Goal: Information Seeking & Learning: Check status

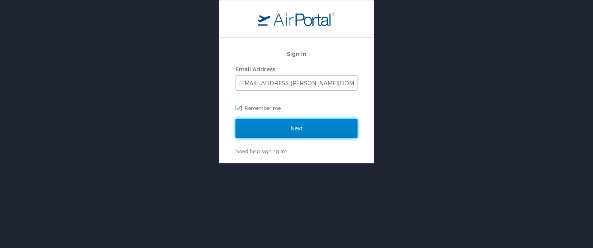
click at [293, 129] on input "Next" at bounding box center [296, 128] width 122 height 19
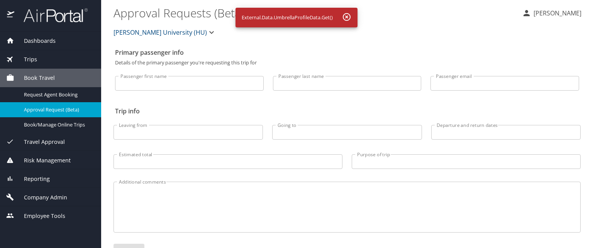
click at [50, 43] on span "Dashboards" at bounding box center [34, 41] width 41 height 8
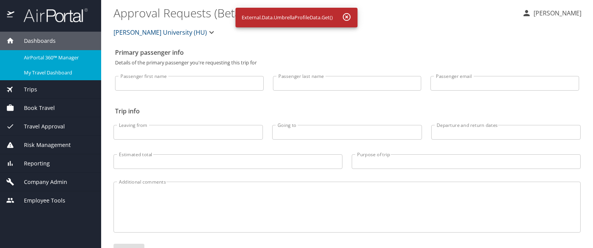
click at [64, 71] on span "My Travel Dashboard" at bounding box center [58, 72] width 68 height 7
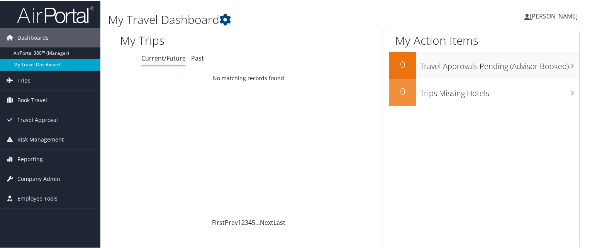
click at [56, 65] on link "My Travel Dashboard" at bounding box center [50, 64] width 100 height 12
click at [69, 51] on link "AirPortal 360™ (Manager)" at bounding box center [50, 53] width 100 height 12
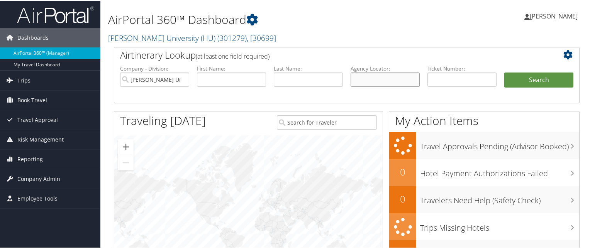
click at [370, 75] on input "text" at bounding box center [384, 79] width 69 height 14
paste input "BZH5TC"
type input "BZH5TC"
click at [504, 72] on button "Search" at bounding box center [538, 79] width 69 height 15
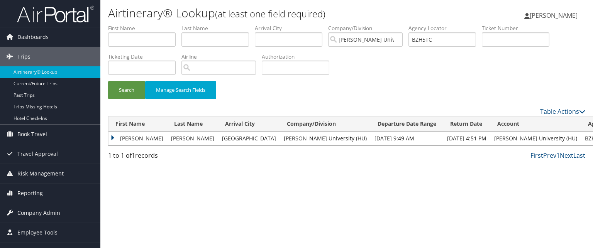
click at [110, 140] on td "[PERSON_NAME]" at bounding box center [137, 139] width 59 height 14
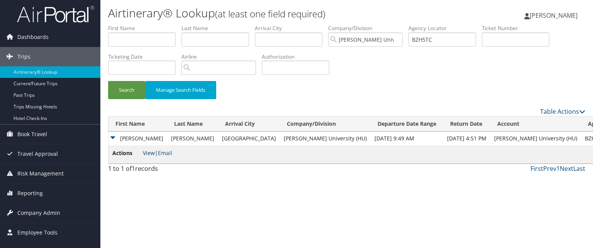
click at [151, 154] on link "View" at bounding box center [149, 152] width 12 height 7
click at [434, 35] on input "BZH5TC" at bounding box center [442, 39] width 68 height 14
paste input "C3W1CV"
type input "C3W1CV"
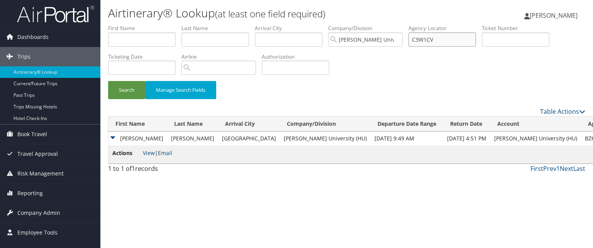
click at [108, 81] on button "Search" at bounding box center [126, 90] width 37 height 18
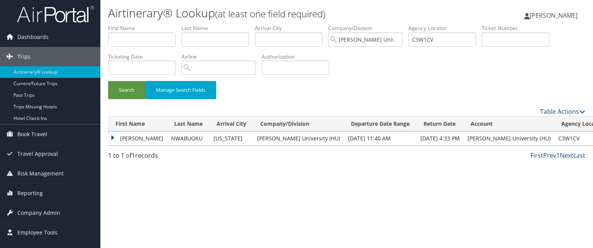
click at [141, 142] on td "JESSICA C" at bounding box center [137, 139] width 59 height 14
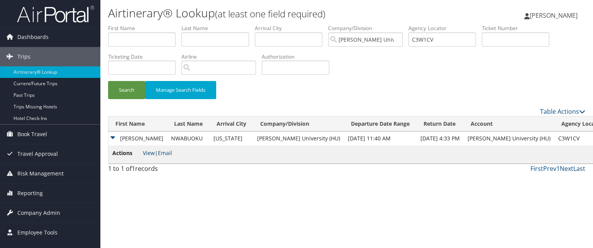
click at [149, 152] on link "View" at bounding box center [149, 152] width 12 height 7
click at [450, 38] on input "C3W1CV" at bounding box center [442, 39] width 68 height 14
paste input "C1RYFQ"
type input "C1RYFQ"
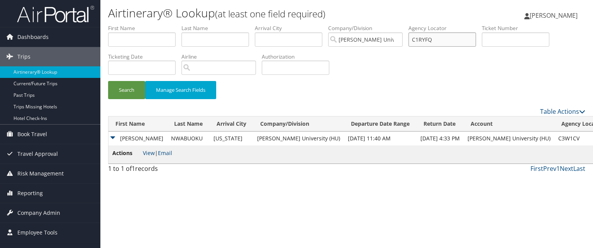
click at [108, 81] on button "Search" at bounding box center [126, 90] width 37 height 18
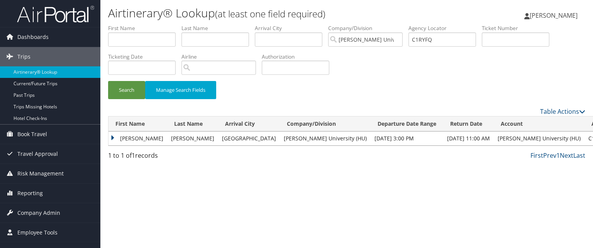
click at [124, 138] on td "NAKUL" at bounding box center [137, 139] width 59 height 14
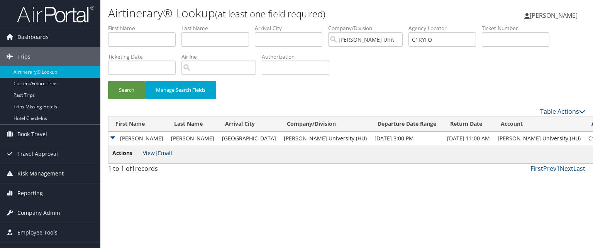
click at [152, 156] on link "View" at bounding box center [149, 152] width 12 height 7
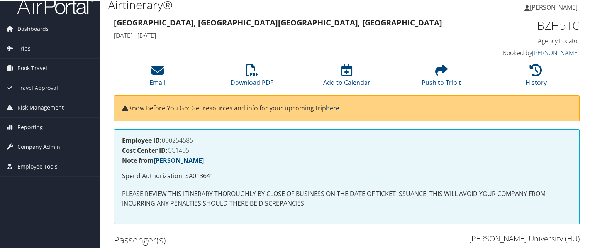
scroll to position [8, 0]
click at [530, 75] on icon at bounding box center [536, 70] width 12 height 12
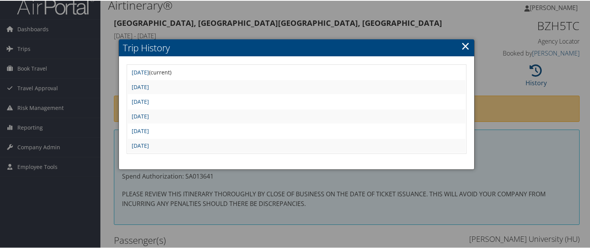
click at [344, 29] on div at bounding box center [296, 124] width 593 height 248
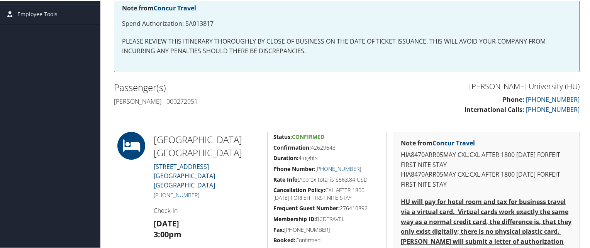
scroll to position [162, 0]
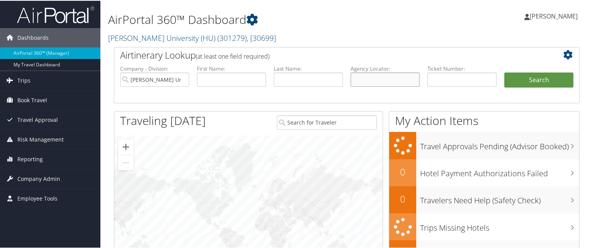
click at [404, 82] on input "text" at bounding box center [384, 79] width 69 height 14
paste input "C3W1CV"
type input "C3W1CV"
click at [504, 72] on button "Search" at bounding box center [538, 79] width 69 height 15
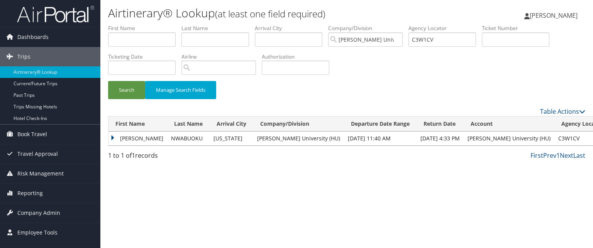
click at [117, 136] on td "[PERSON_NAME]" at bounding box center [137, 139] width 59 height 14
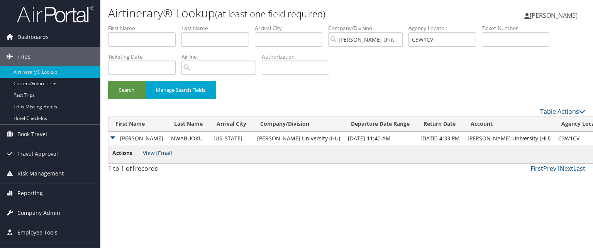
click at [147, 152] on link "View" at bounding box center [149, 152] width 12 height 7
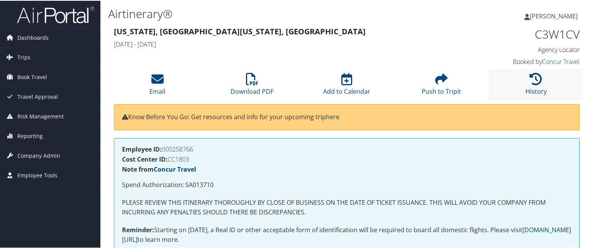
click at [529, 89] on link "History" at bounding box center [535, 85] width 21 height 19
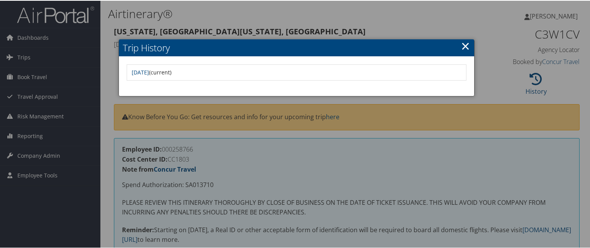
click at [223, 147] on div at bounding box center [296, 124] width 593 height 248
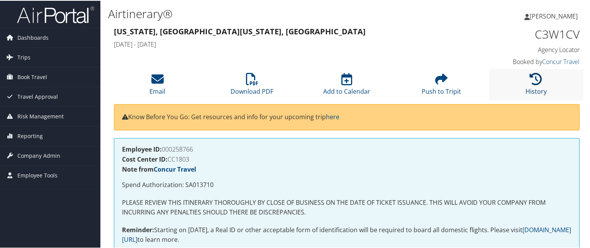
click at [530, 83] on icon at bounding box center [536, 78] width 12 height 12
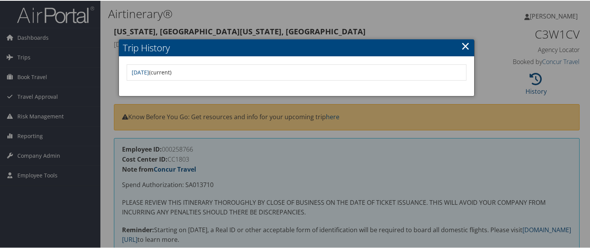
click at [424, 128] on div at bounding box center [296, 124] width 593 height 248
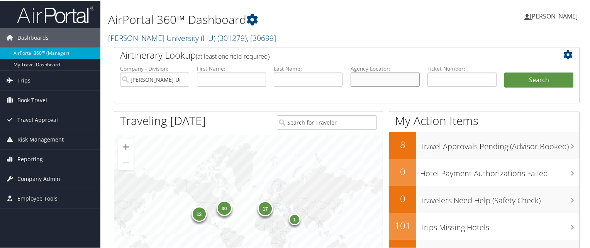
click at [350, 75] on input "text" at bounding box center [384, 79] width 69 height 14
paste input "BZH5TC"
type input "BZH5TC"
click at [504, 72] on button "Search" at bounding box center [538, 79] width 69 height 15
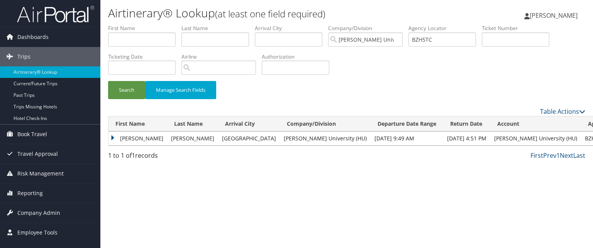
click at [122, 137] on td "[PERSON_NAME]" at bounding box center [137, 139] width 59 height 14
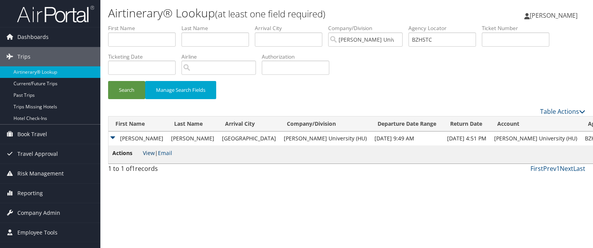
click at [153, 154] on link "View" at bounding box center [149, 152] width 12 height 7
click at [445, 38] on input "BZH5TC" at bounding box center [442, 39] width 68 height 14
click at [445, 37] on input "text" at bounding box center [442, 39] width 68 height 14
paste input "BRD6LC"
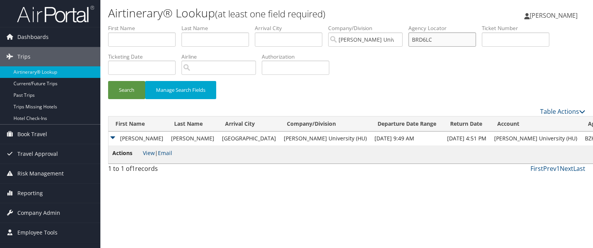
type input "BRD6LC"
click at [108, 81] on button "Search" at bounding box center [126, 90] width 37 height 18
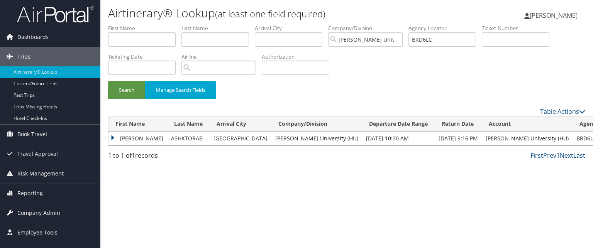
click at [124, 142] on td "HASSAN" at bounding box center [137, 139] width 59 height 14
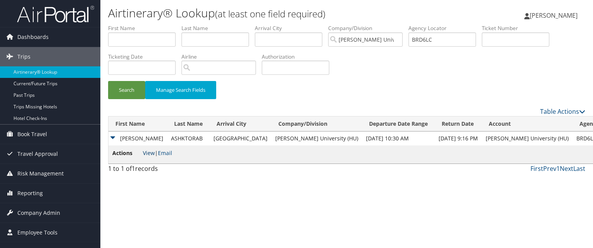
click at [149, 155] on link "View" at bounding box center [149, 152] width 12 height 7
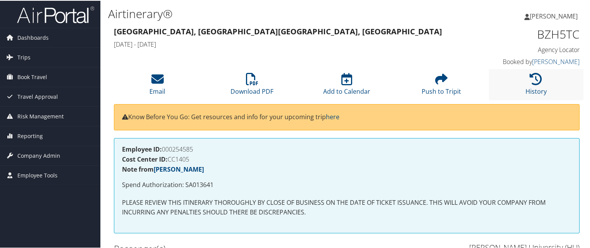
click at [549, 86] on li "History" at bounding box center [536, 83] width 95 height 31
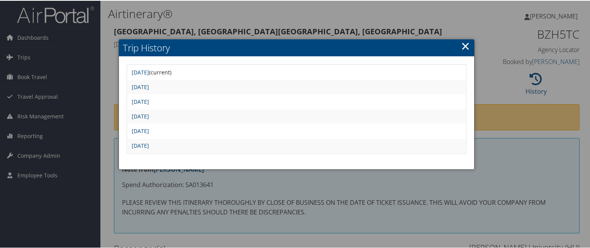
click at [359, 18] on div at bounding box center [296, 124] width 593 height 248
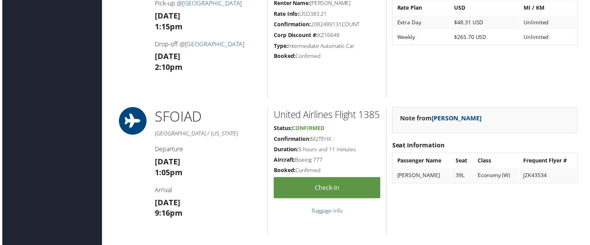
click at [244, 154] on div "SFO IAD [GEOGRAPHIC_DATA] / [US_STATE] Departure [DATE] 1:05pm Arrival [DATE] 9…" at bounding box center [207, 172] width 119 height 129
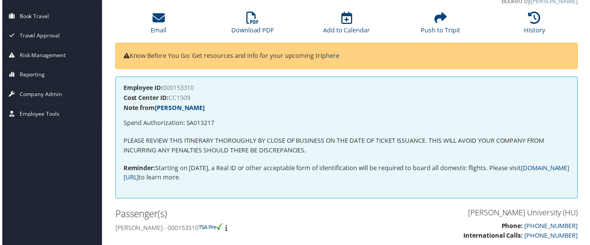
scroll to position [61, 0]
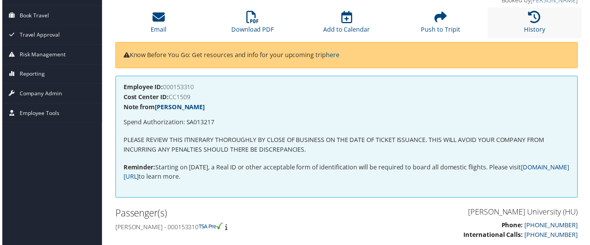
click at [520, 20] on li "History" at bounding box center [536, 22] width 95 height 31
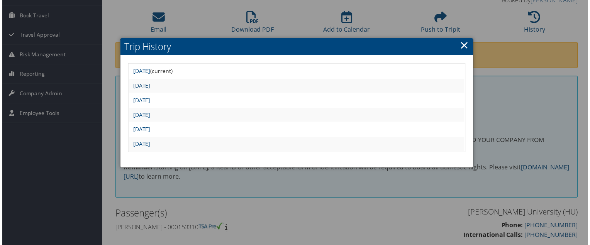
click at [149, 86] on link "[DATE]" at bounding box center [140, 86] width 17 height 7
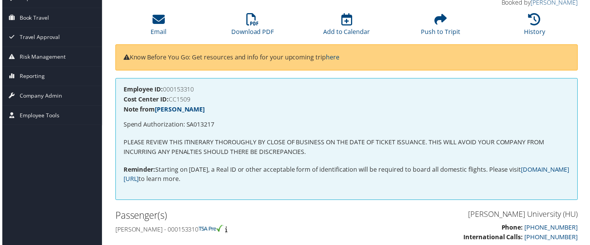
scroll to position [43, 0]
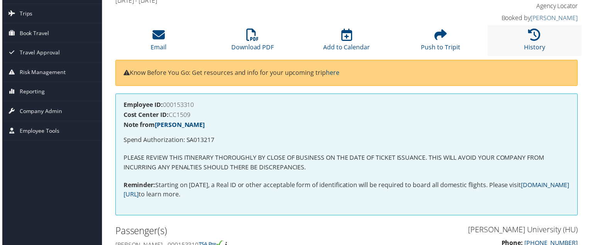
click at [542, 37] on li "History" at bounding box center [536, 40] width 95 height 31
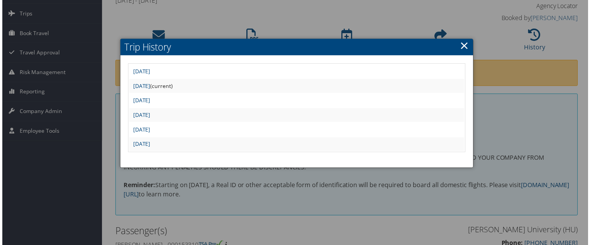
click at [454, 44] on h2 "Trip History" at bounding box center [296, 47] width 355 height 17
click at [462, 46] on link "×" at bounding box center [465, 45] width 9 height 15
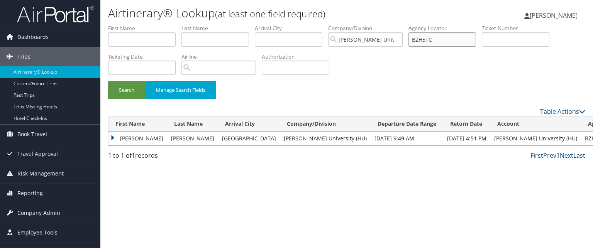
click at [450, 39] on input "BZH5TC" at bounding box center [442, 39] width 68 height 14
paste input "BWBB2M"
type input "BWBB2M"
click at [108, 81] on button "Search" at bounding box center [126, 90] width 37 height 18
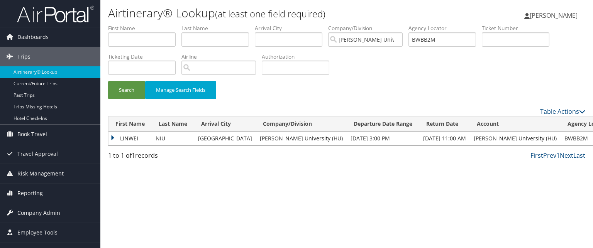
click at [114, 140] on td "LINWEI" at bounding box center [129, 139] width 43 height 14
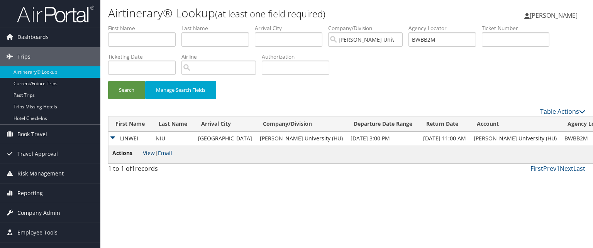
click at [146, 152] on link "View" at bounding box center [149, 152] width 12 height 7
click at [452, 42] on input "BWBB2M" at bounding box center [442, 39] width 68 height 14
paste input "BV8ZFC"
type input "BV8ZFC"
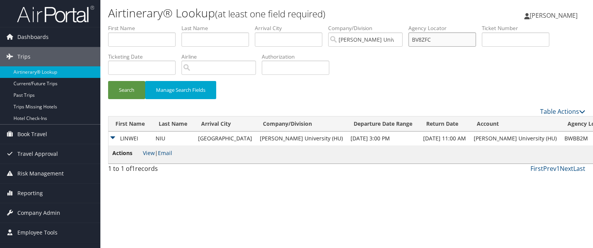
click at [108, 81] on button "Search" at bounding box center [126, 90] width 37 height 18
click at [452, 42] on input "BV8ZFC" at bounding box center [442, 39] width 68 height 14
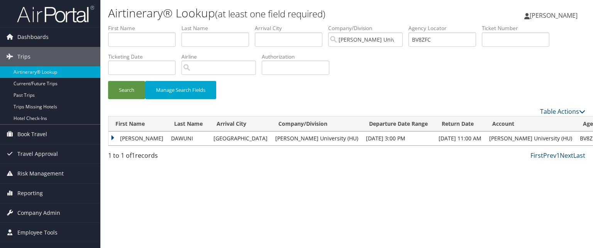
click at [116, 143] on td "JOSEPHINE JARPA" at bounding box center [137, 139] width 59 height 14
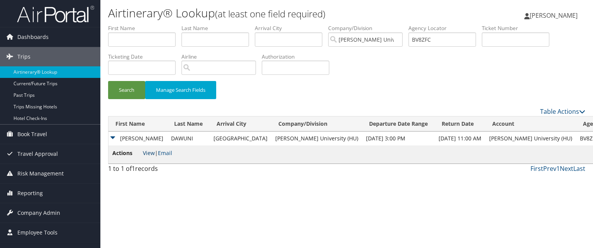
click at [149, 155] on link "View" at bounding box center [149, 152] width 12 height 7
click at [452, 45] on input "BV8ZFC" at bounding box center [442, 39] width 68 height 14
paste input "C2V1XJ"
type input "C2V1XJ"
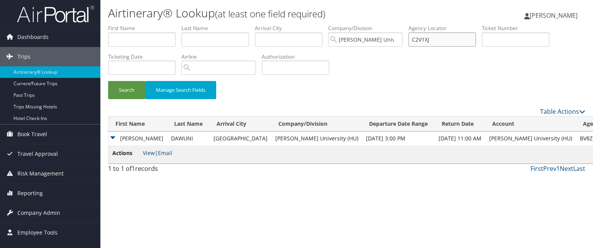
click at [108, 81] on button "Search" at bounding box center [126, 90] width 37 height 18
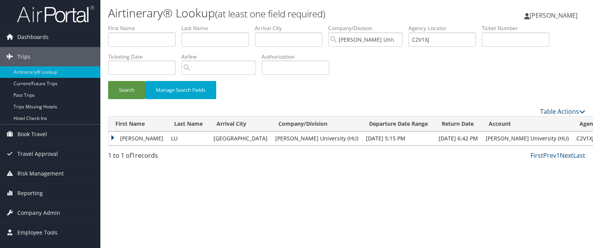
click at [116, 142] on td "CANDY ZHONGLING" at bounding box center [137, 139] width 59 height 14
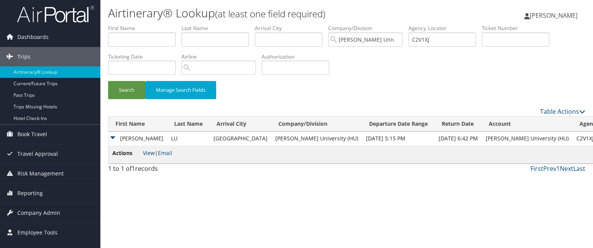
click at [144, 156] on link "View" at bounding box center [149, 152] width 12 height 7
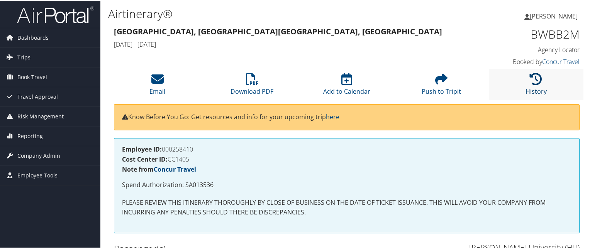
click at [534, 90] on link "History" at bounding box center [535, 85] width 21 height 19
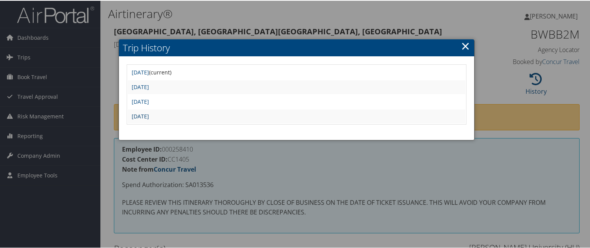
click at [149, 113] on link "Fri Apr 4 07:08:23 MDT 2025" at bounding box center [140, 115] width 17 height 7
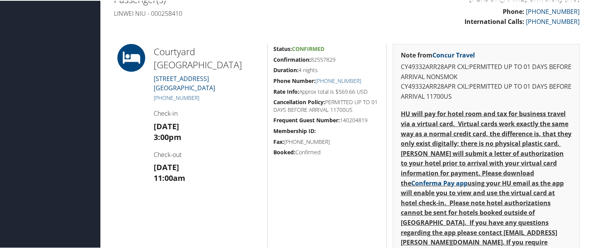
scroll to position [250, 0]
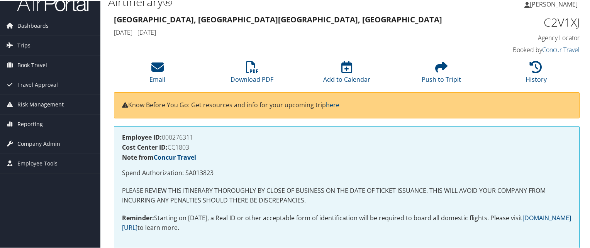
scroll to position [9, 0]
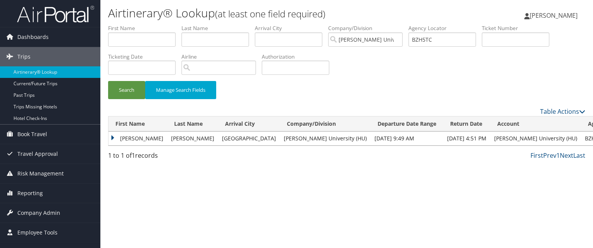
click at [108, 137] on td "ABDULLAH" at bounding box center [137, 139] width 59 height 14
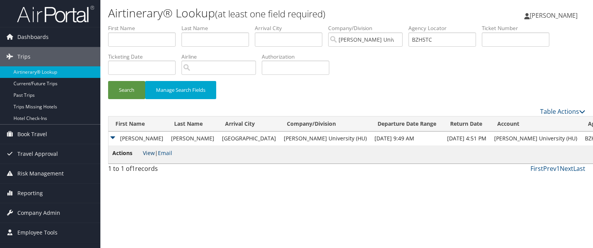
click at [144, 156] on link "View" at bounding box center [149, 152] width 12 height 7
click at [453, 40] on input "BZH5TC" at bounding box center [442, 39] width 68 height 14
paste input "BWLCLH"
type input "BWLCLH"
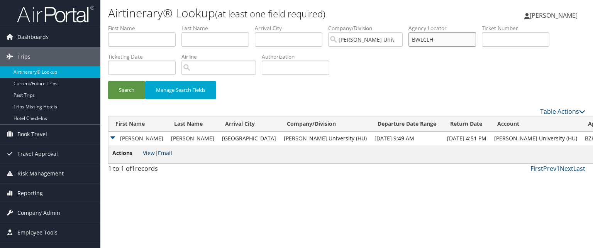
click at [108, 81] on button "Search" at bounding box center [126, 90] width 37 height 18
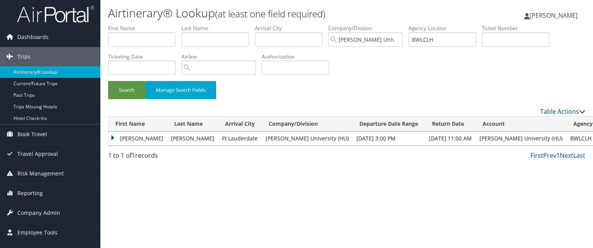
click at [120, 139] on td "STEFFAN" at bounding box center [137, 139] width 59 height 14
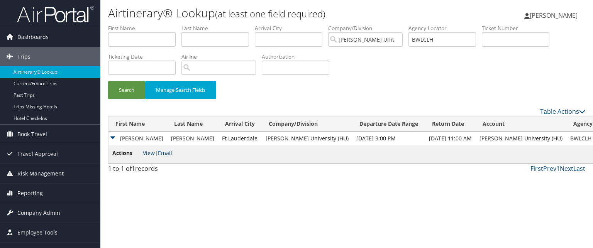
click at [152, 153] on link "View" at bounding box center [149, 152] width 12 height 7
click at [442, 38] on input "BWLCLH" at bounding box center [442, 39] width 68 height 14
paste input "BWLCLH"
type input "B"
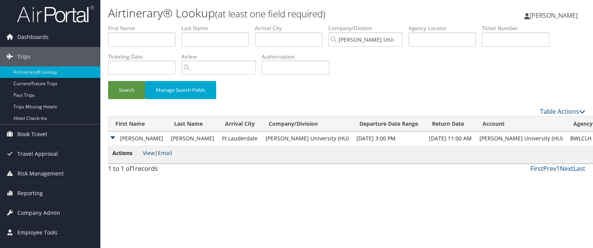
click at [114, 137] on td "STEFFAN" at bounding box center [137, 139] width 59 height 14
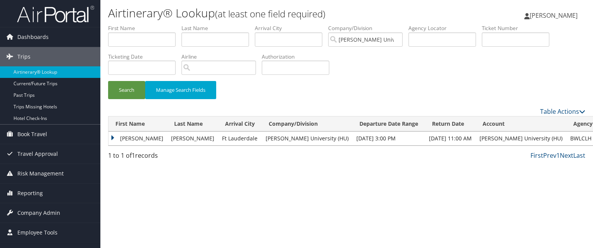
click at [111, 135] on td "STEFFAN" at bounding box center [137, 139] width 59 height 14
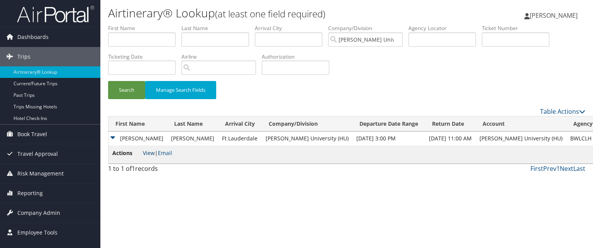
click at [150, 156] on link "View" at bounding box center [149, 152] width 12 height 7
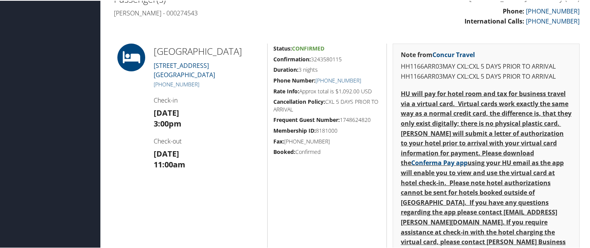
scroll to position [249, 0]
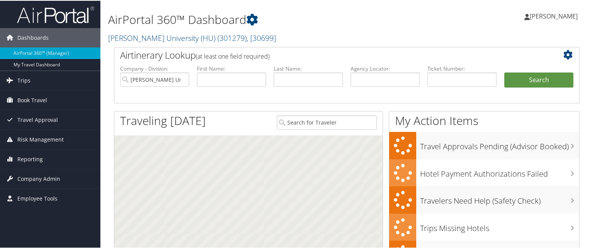
scroll to position [42, 0]
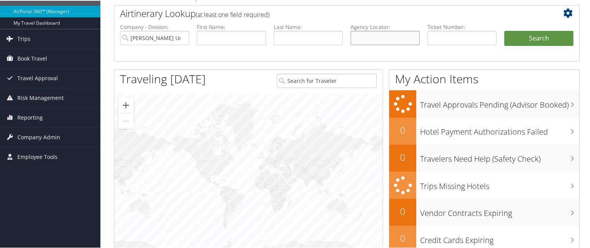
click at [369, 42] on input "text" at bounding box center [384, 37] width 69 height 14
paste input "BTCZ38"
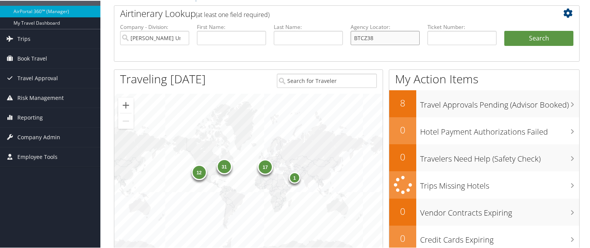
type input "BTCZ38"
click at [504, 30] on button "Search" at bounding box center [538, 37] width 69 height 15
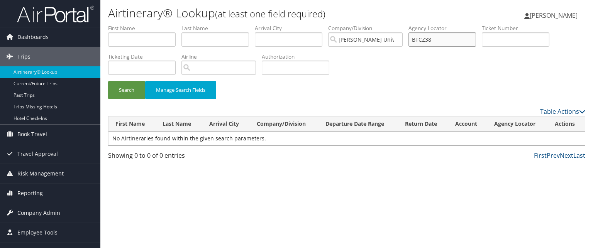
drag, startPoint x: 442, startPoint y: 35, endPoint x: 444, endPoint y: 24, distance: 11.0
click at [444, 24] on li "Agency Locator BTCZ38" at bounding box center [444, 38] width 73 height 28
type input "BTCZ"
click at [108, 81] on button "Search" at bounding box center [126, 90] width 37 height 18
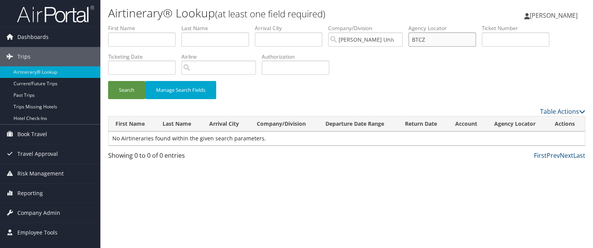
drag, startPoint x: 437, startPoint y: 44, endPoint x: 388, endPoint y: 40, distance: 49.2
click at [388, 24] on ul "First Name Last Name Departure City Arrival City Company/Division Howard Univer…" at bounding box center [346, 24] width 477 height 0
paste input "BTCZ38"
type input "BTCZ38"
click at [108, 81] on button "Search" at bounding box center [126, 90] width 37 height 18
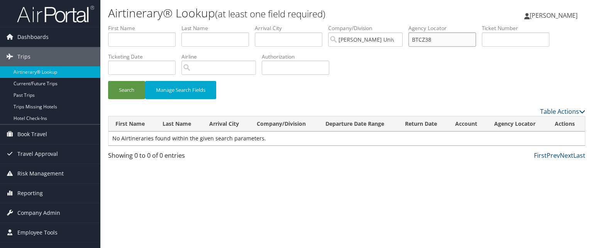
click at [438, 40] on input "BTCZ38" at bounding box center [442, 39] width 68 height 14
paste input "BV8ZFC"
type input "BV8ZFC"
click at [108, 81] on button "Search" at bounding box center [126, 90] width 37 height 18
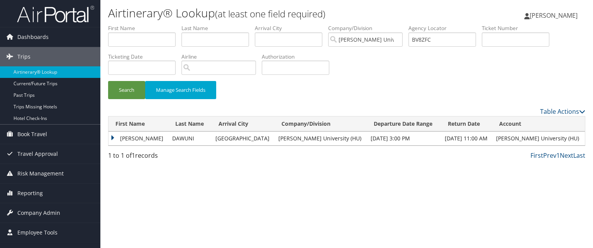
click at [117, 138] on td "JOSEPHINE JARPA" at bounding box center [138, 139] width 60 height 14
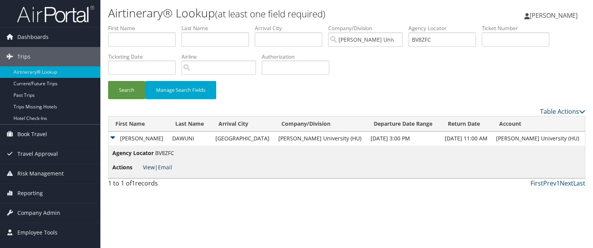
click at [152, 166] on link "View" at bounding box center [149, 167] width 12 height 7
click at [431, 41] on input "BV8ZFC" at bounding box center [442, 39] width 68 height 14
paste input "C0TZZN"
type input "C0TZZN"
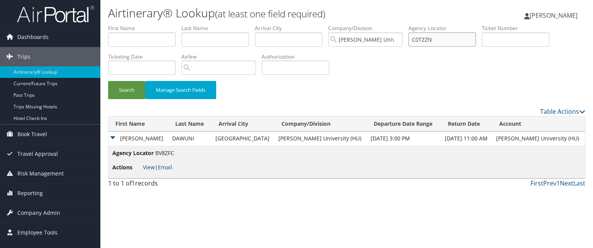
click at [108, 81] on button "Search" at bounding box center [126, 90] width 37 height 18
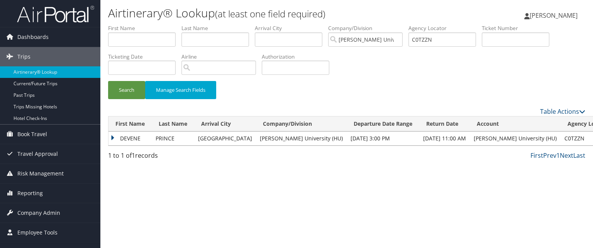
click at [120, 141] on td "DEVENE" at bounding box center [129, 139] width 43 height 14
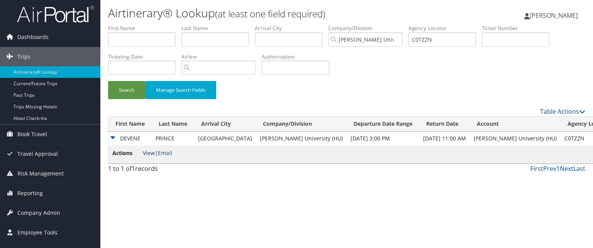
click at [151, 154] on link "View" at bounding box center [149, 152] width 12 height 7
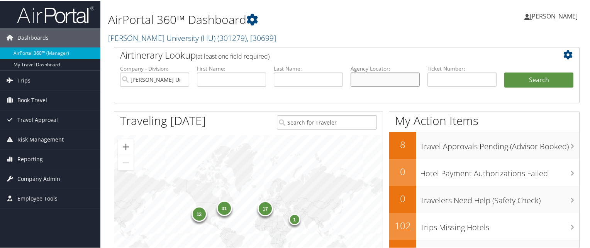
click at [403, 80] on input "text" at bounding box center [384, 79] width 69 height 14
paste input "BZH17D"
type input "BZH17D"
click at [504, 72] on button "Search" at bounding box center [538, 79] width 69 height 15
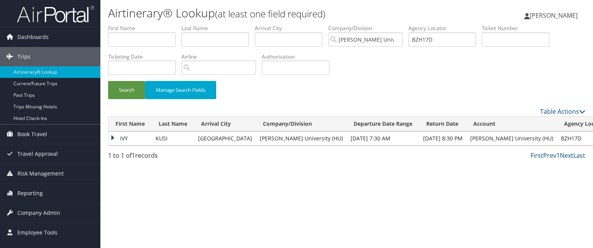
click at [124, 138] on td "IVY" at bounding box center [129, 139] width 43 height 14
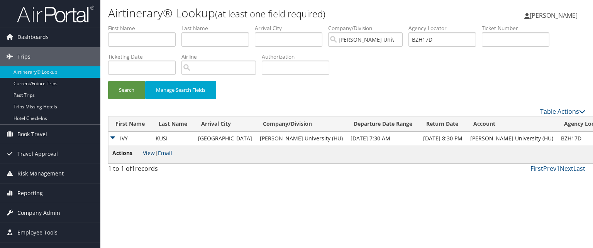
click at [146, 153] on link "View" at bounding box center [149, 152] width 12 height 7
click at [446, 40] on input "BZH17D" at bounding box center [442, 39] width 68 height 14
paste input "BTCZ38"
type input "BTCZ38"
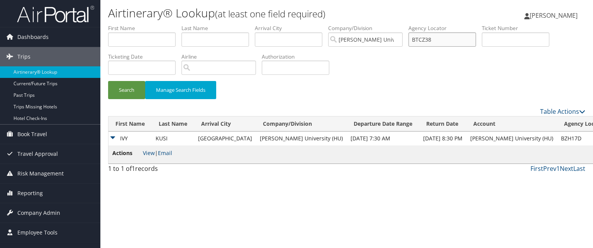
click at [108, 81] on button "Search" at bounding box center [126, 90] width 37 height 18
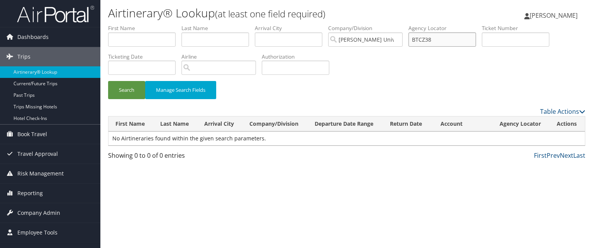
click at [447, 37] on input "BTCZ38" at bounding box center [442, 39] width 68 height 14
paste input "BTCZ38"
type input "BTCZ38"
click at [108, 81] on button "Search" at bounding box center [126, 90] width 37 height 18
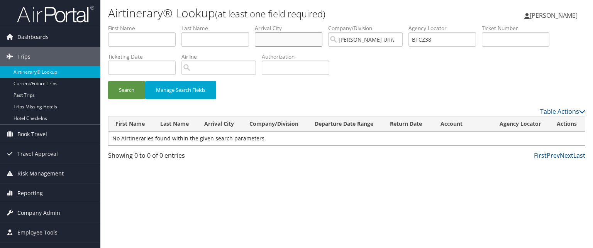
click at [280, 37] on input "text" at bounding box center [289, 39] width 68 height 14
click at [235, 41] on input "text" at bounding box center [215, 39] width 68 height 14
type input "oriaku"
click at [108, 81] on button "Search" at bounding box center [126, 90] width 37 height 18
click at [451, 42] on input "BTCZ38" at bounding box center [442, 39] width 68 height 14
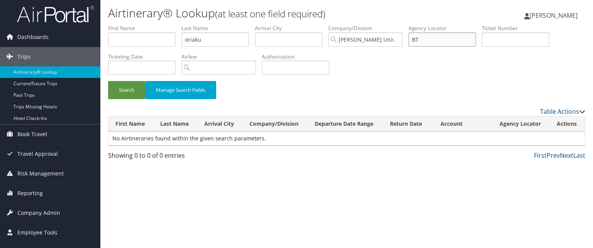
type input "B"
click at [108, 81] on button "Search" at bounding box center [126, 90] width 37 height 18
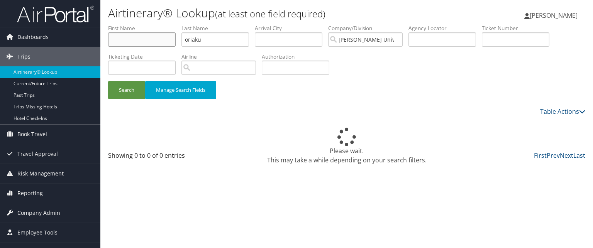
click at [158, 41] on input "text" at bounding box center [142, 39] width 68 height 14
type input "sochima"
click at [108, 81] on button "Search" at bounding box center [126, 90] width 37 height 18
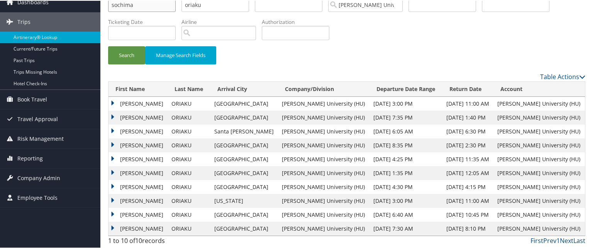
scroll to position [35, 0]
click at [113, 173] on td "SOCHIMA FRANCIS" at bounding box center [137, 173] width 59 height 14
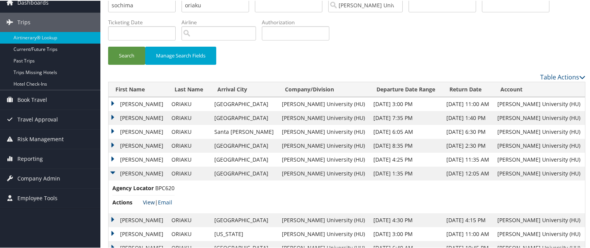
click at [147, 200] on link "View" at bounding box center [149, 201] width 12 height 7
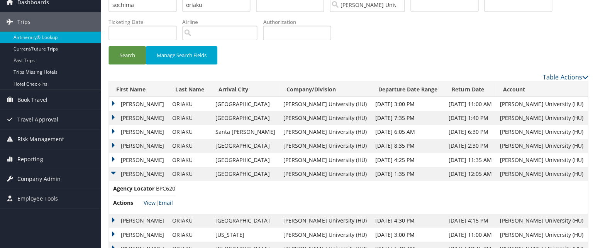
scroll to position [0, 0]
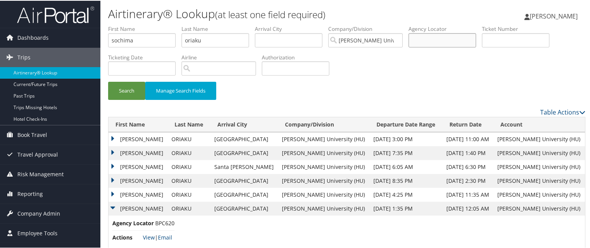
click at [435, 41] on input "text" at bounding box center [442, 39] width 68 height 14
paste input "C1RBKR"
type input "C1RBKR"
click at [108, 81] on button "Search" at bounding box center [126, 90] width 37 height 18
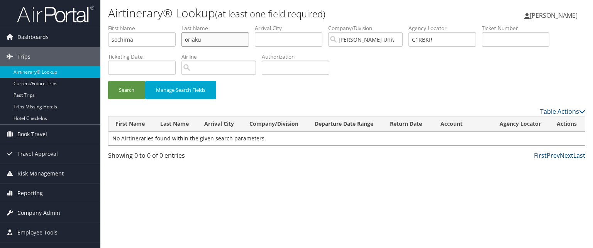
click at [216, 35] on input "oriaku" at bounding box center [215, 39] width 68 height 14
type input "o"
drag, startPoint x: 162, startPoint y: 40, endPoint x: 30, endPoint y: 22, distance: 133.2
click at [30, 22] on div "Dashboards AirPortal 360™ (Manager) My Travel Dashboard Trips Airtinerary® Look…" at bounding box center [296, 124] width 593 height 248
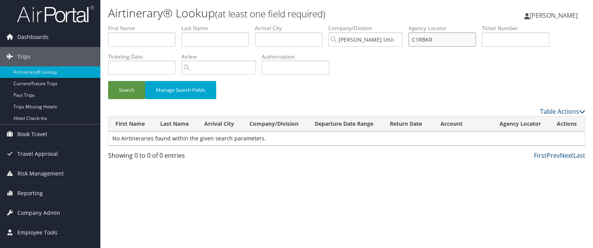
click at [447, 37] on input "C1RBKR" at bounding box center [442, 39] width 68 height 14
click at [108, 81] on button "Search" at bounding box center [126, 90] width 37 height 18
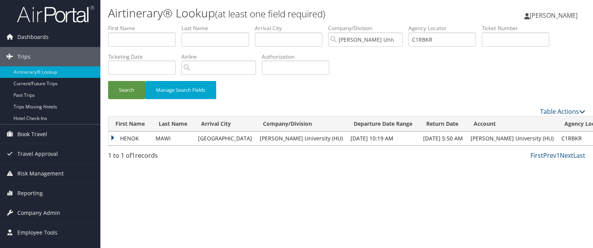
click at [112, 138] on td "HENOK" at bounding box center [129, 139] width 43 height 14
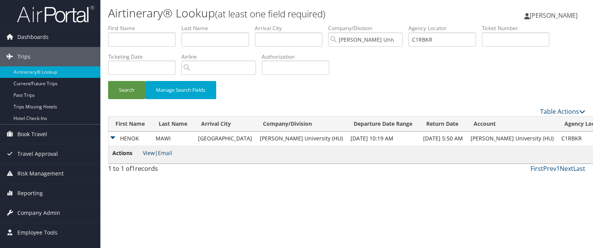
click at [147, 152] on link "View" at bounding box center [149, 152] width 12 height 7
click at [470, 44] on input "C1RBKR" at bounding box center [442, 39] width 68 height 14
paste input "BWBB2M"
type input "BWBB2M"
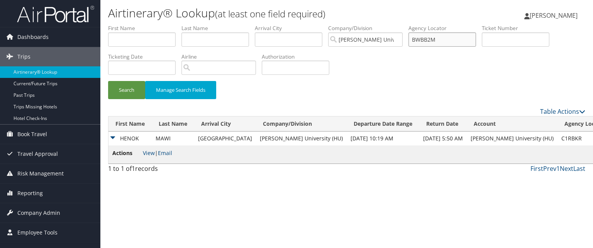
click at [108, 81] on button "Search" at bounding box center [126, 90] width 37 height 18
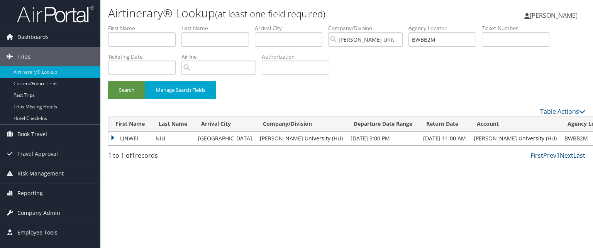
click at [118, 132] on td "LINWEI" at bounding box center [129, 139] width 43 height 14
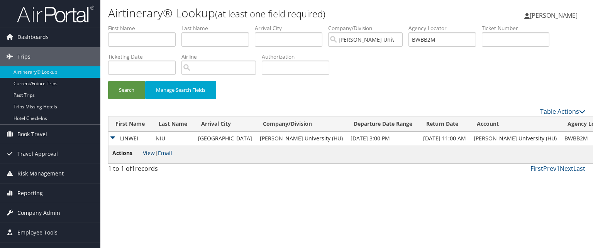
click at [146, 151] on link "View" at bounding box center [149, 152] width 12 height 7
click at [459, 37] on input "BWBB2M" at bounding box center [442, 39] width 68 height 14
paste input "C1RYFQ"
type input "C1RYFQ"
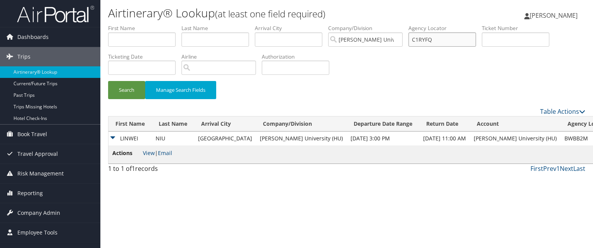
click at [108, 81] on button "Search" at bounding box center [126, 90] width 37 height 18
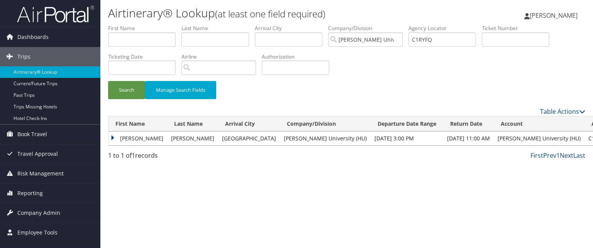
click at [125, 137] on td "NAKUL" at bounding box center [137, 139] width 59 height 14
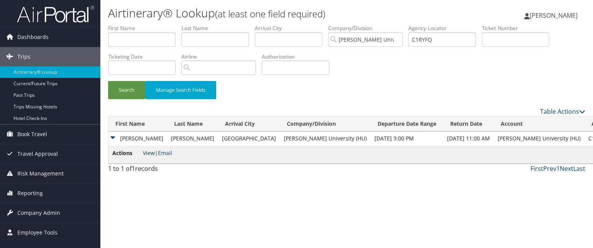
click at [151, 152] on link "View" at bounding box center [149, 152] width 12 height 7
click at [432, 42] on input "C1RYFQ" at bounding box center [442, 39] width 68 height 14
paste input "BWLCLH"
click at [434, 45] on input "BWLCLH" at bounding box center [442, 39] width 68 height 14
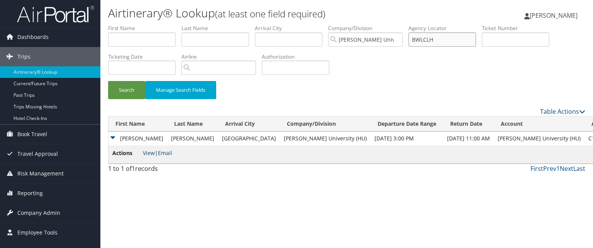
type input "BWLCLH"
click at [108, 81] on button "Search" at bounding box center [126, 90] width 37 height 18
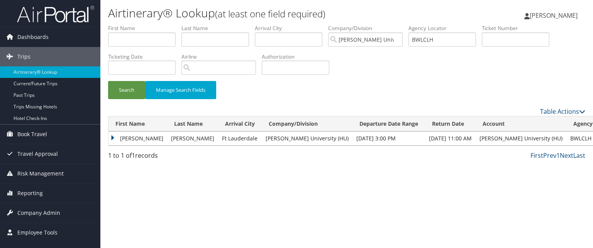
click at [112, 137] on td "[PERSON_NAME]" at bounding box center [137, 139] width 59 height 14
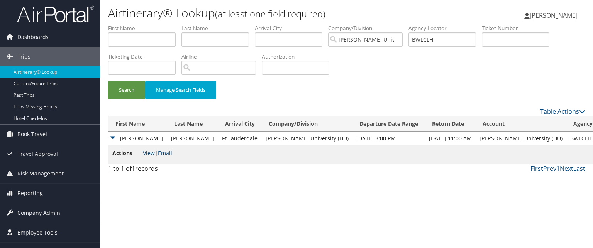
click at [144, 154] on link "View" at bounding box center [149, 152] width 12 height 7
click at [428, 37] on input "BWLCLH" at bounding box center [442, 39] width 68 height 14
paste input "BZH5TC"
click at [442, 42] on input "BZH5TC" at bounding box center [442, 39] width 68 height 14
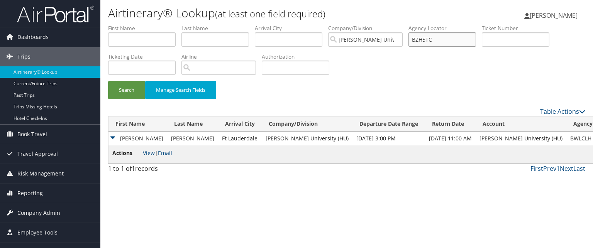
type input "BZH5TC"
click at [108, 81] on button "Search" at bounding box center [126, 90] width 37 height 18
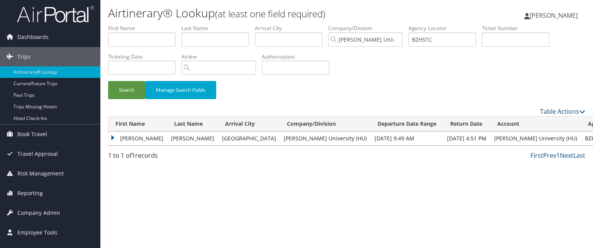
click at [113, 140] on td "ABDULLAH" at bounding box center [137, 139] width 59 height 14
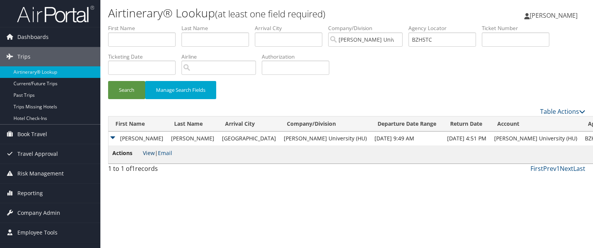
click at [147, 152] on link "View" at bounding box center [149, 152] width 12 height 7
click at [174, 139] on td "NOOR" at bounding box center [192, 139] width 51 height 14
click at [151, 153] on link "View" at bounding box center [149, 152] width 12 height 7
click at [433, 41] on input "BZH5TC" at bounding box center [442, 39] width 68 height 14
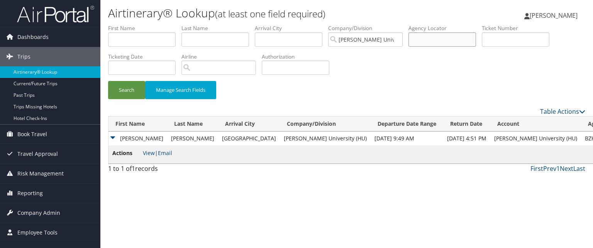
paste input "C0946Z"
type input "C0946Z"
click at [108, 81] on button "Search" at bounding box center [126, 90] width 37 height 18
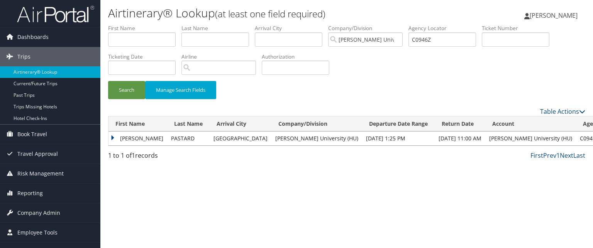
click at [137, 136] on td "WILLOW DURAND" at bounding box center [137, 139] width 59 height 14
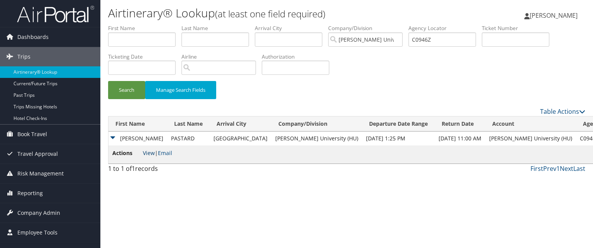
click at [146, 151] on link "View" at bounding box center [149, 152] width 12 height 7
click at [419, 41] on input "C0946Z" at bounding box center [442, 39] width 68 height 14
paste input "BRD6LC"
type input "BRD6LC"
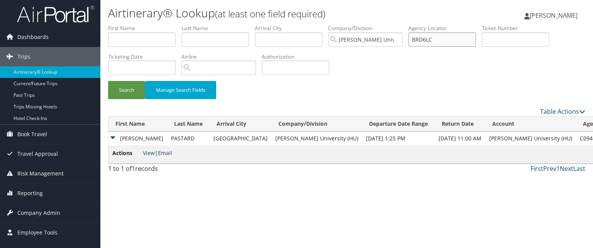
click at [108, 81] on button "Search" at bounding box center [126, 90] width 37 height 18
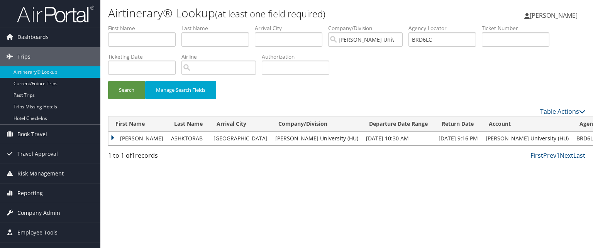
click at [125, 140] on td "HASSAN" at bounding box center [137, 139] width 59 height 14
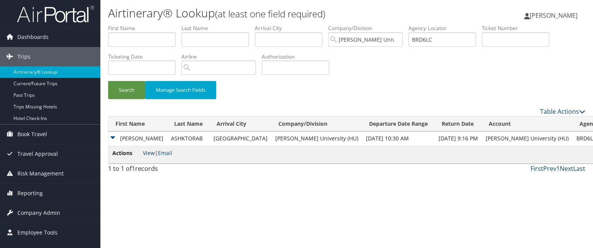
click at [144, 152] on link "View" at bounding box center [149, 152] width 12 height 7
click at [429, 38] on input "BRD6LC" at bounding box center [442, 39] width 68 height 14
paste input "BWBB2M"
type input "BWBB2M"
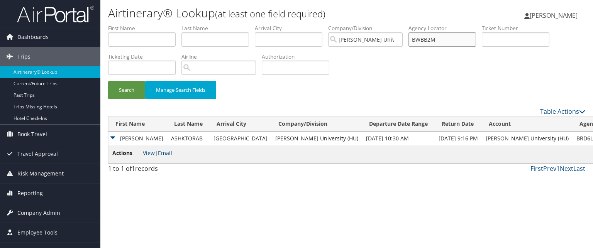
click at [108, 81] on button "Search" at bounding box center [126, 90] width 37 height 18
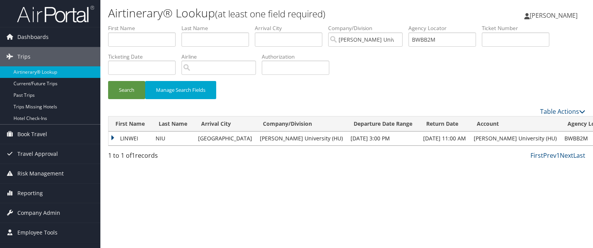
click at [143, 139] on td "LINWEI" at bounding box center [129, 139] width 43 height 14
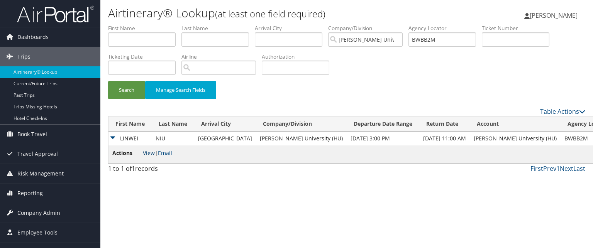
click at [148, 153] on link "View" at bounding box center [149, 152] width 12 height 7
click at [437, 41] on input "BWBB2M" at bounding box center [442, 39] width 68 height 14
paste input "text"
click at [108, 81] on button "Search" at bounding box center [126, 90] width 37 height 18
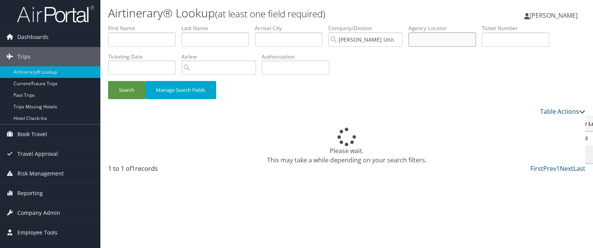
click at [448, 34] on input "text" at bounding box center [442, 39] width 68 height 14
paste input "BZH17D"
type input "BZH17D"
click at [108, 81] on button "Search" at bounding box center [126, 90] width 37 height 18
click at [437, 40] on input "BZH17D" at bounding box center [442, 39] width 68 height 14
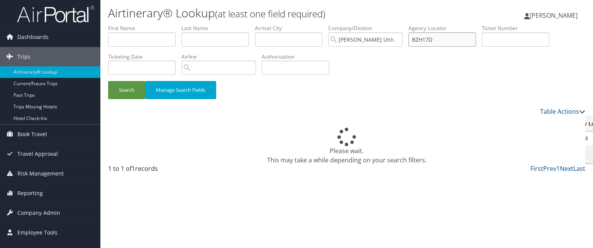
click at [108, 81] on button "Search" at bounding box center [126, 90] width 37 height 18
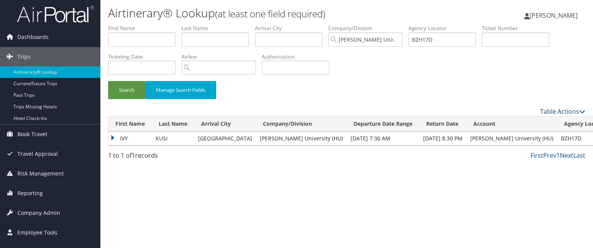
click at [122, 138] on td "IVY" at bounding box center [129, 139] width 43 height 14
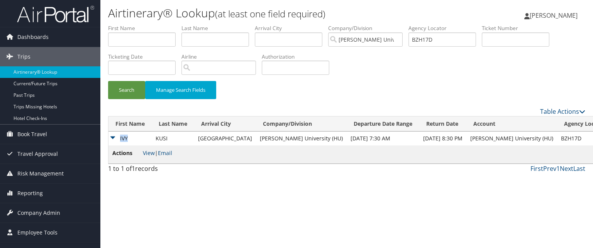
click at [122, 138] on td "IVY" at bounding box center [129, 139] width 43 height 14
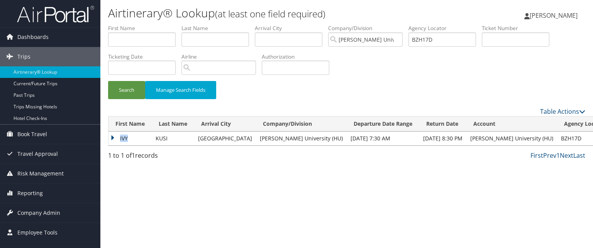
click at [118, 136] on td "IVY" at bounding box center [129, 139] width 43 height 14
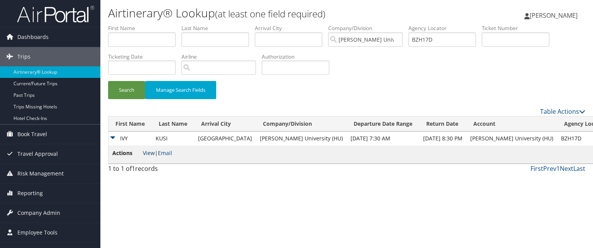
click at [147, 152] on link "View" at bounding box center [149, 152] width 12 height 7
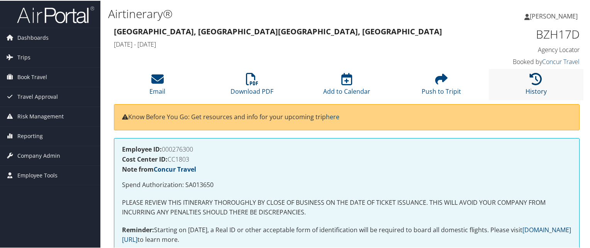
click at [527, 91] on link "History" at bounding box center [535, 85] width 21 height 19
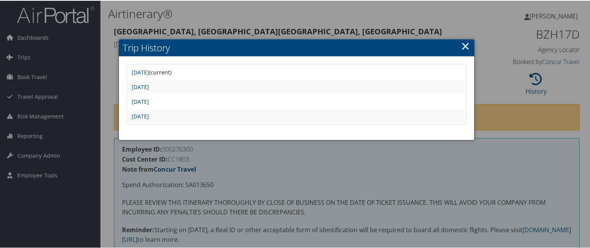
click at [238, 35] on div at bounding box center [296, 124] width 593 height 248
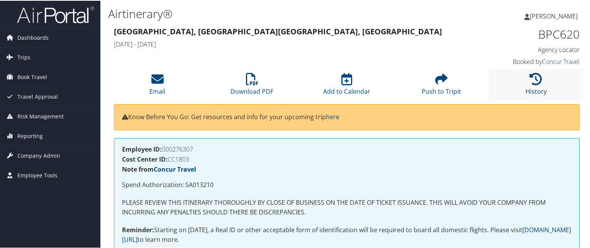
click at [533, 92] on link "History" at bounding box center [535, 85] width 21 height 19
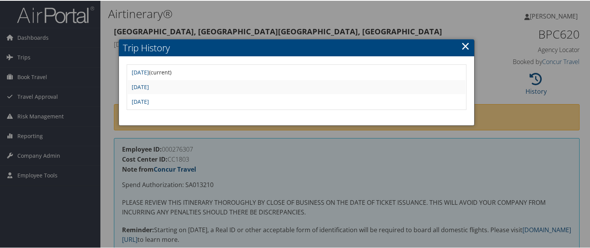
click at [311, 24] on div at bounding box center [296, 124] width 593 height 248
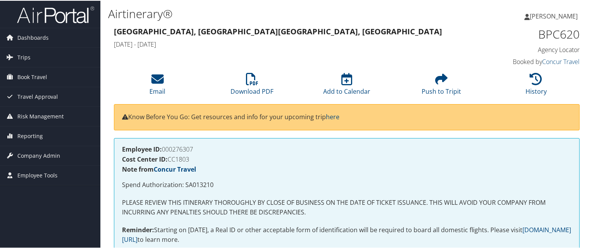
click at [59, 17] on img at bounding box center [55, 14] width 77 height 18
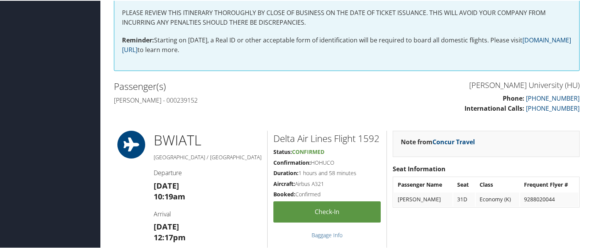
scroll to position [190, 0]
click at [175, 97] on h4 "[PERSON_NAME] - 000239152" at bounding box center [227, 99] width 227 height 8
click at [170, 109] on div "[PERSON_NAME][GEOGRAPHIC_DATA] (HU) Phone: [PHONE_NUMBER] International Calls: …" at bounding box center [346, 99] width 477 height 42
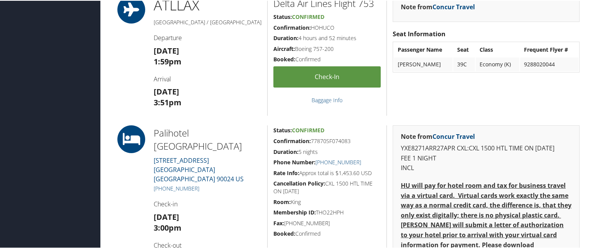
scroll to position [486, 0]
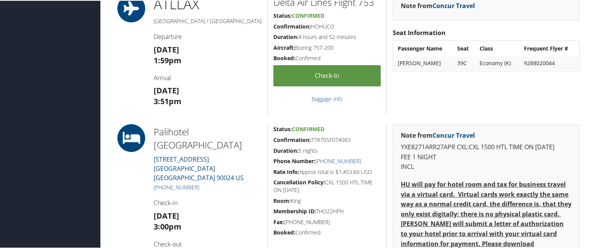
click at [215, 198] on h4 "Check-in" at bounding box center [208, 202] width 108 height 8
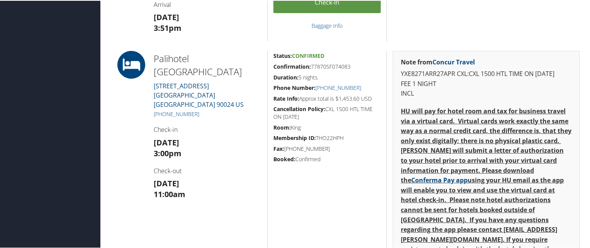
scroll to position [560, 0]
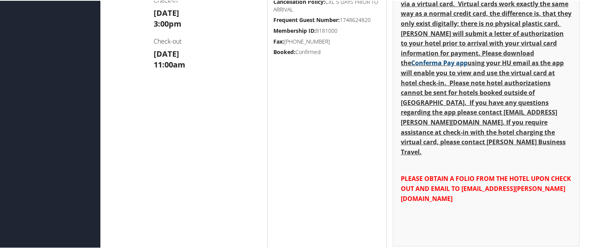
scroll to position [350, 0]
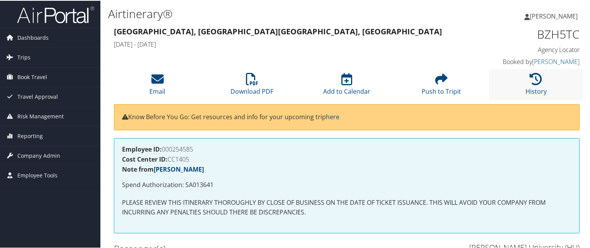
click at [513, 92] on li "History" at bounding box center [536, 83] width 95 height 31
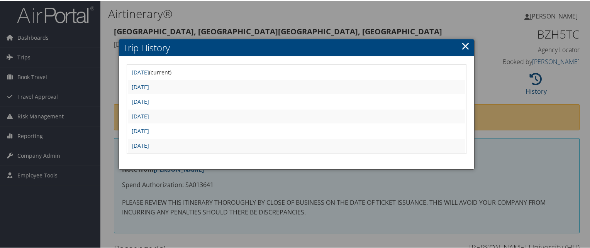
click at [191, 139] on td "Mon Apr 14 09:50:17 MDT 2025" at bounding box center [296, 145] width 337 height 14
click at [149, 141] on link "Mon Apr 14 09:50:17 MDT 2025" at bounding box center [140, 144] width 17 height 7
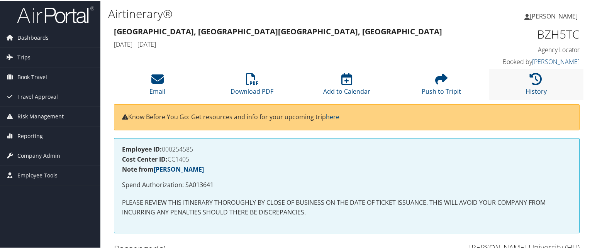
click at [522, 73] on li "History" at bounding box center [536, 83] width 95 height 31
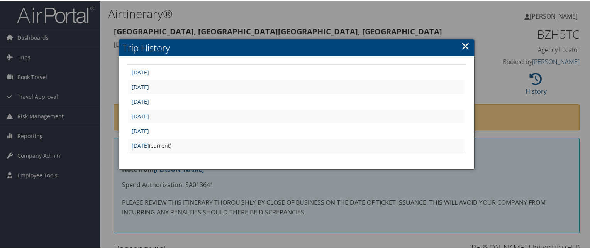
click at [149, 86] on link "[DATE]" at bounding box center [140, 86] width 17 height 7
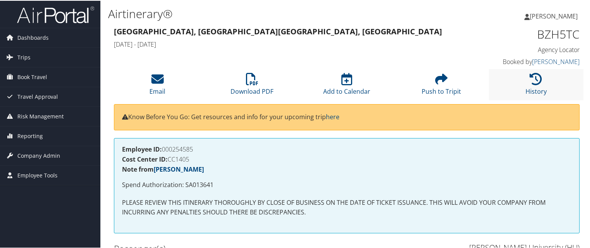
click at [522, 79] on li "History" at bounding box center [536, 83] width 95 height 31
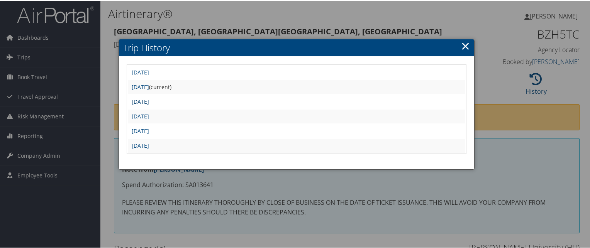
click at [149, 102] on link "[DATE]" at bounding box center [140, 100] width 17 height 7
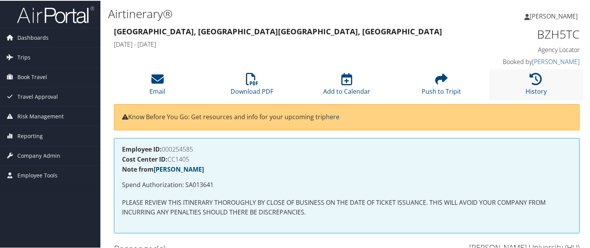
click at [542, 69] on li "History" at bounding box center [536, 83] width 95 height 31
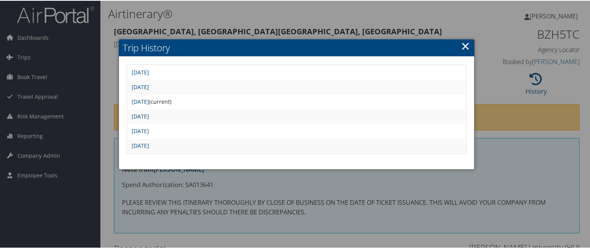
click at [149, 118] on link "[DATE]" at bounding box center [140, 115] width 17 height 7
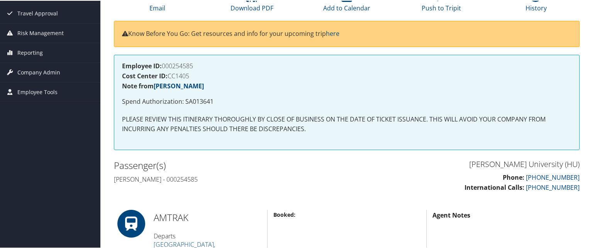
scroll to position [29, 0]
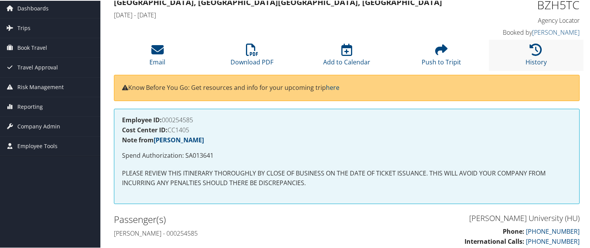
click at [526, 55] on li "History" at bounding box center [536, 54] width 95 height 31
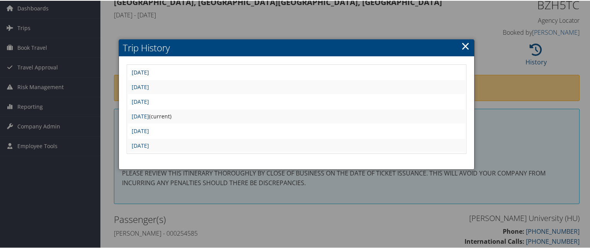
click at [149, 69] on link "[DATE]" at bounding box center [140, 71] width 17 height 7
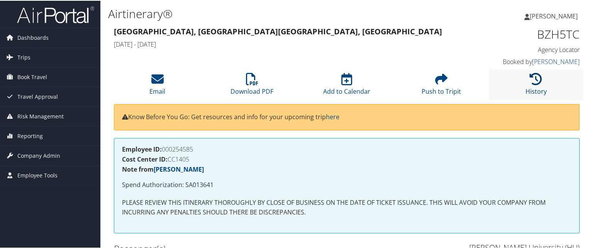
click at [530, 81] on icon at bounding box center [536, 78] width 12 height 12
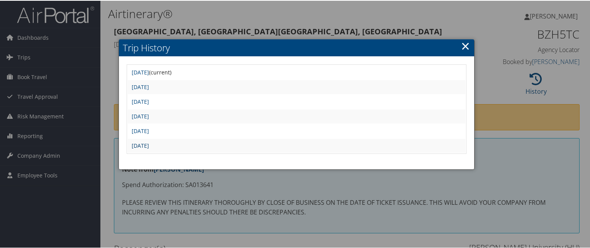
click at [149, 144] on link "[DATE]" at bounding box center [140, 144] width 17 height 7
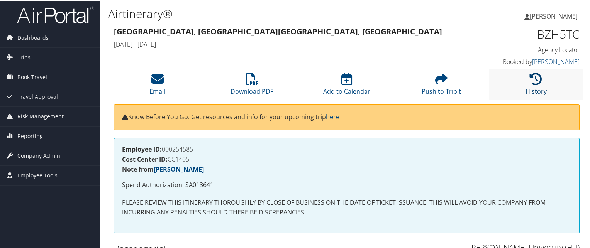
click at [537, 88] on link "History" at bounding box center [535, 85] width 21 height 19
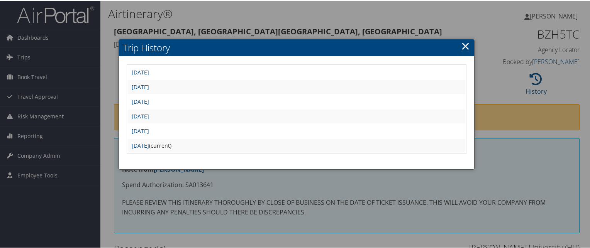
click at [149, 71] on link "[DATE]" at bounding box center [140, 71] width 17 height 7
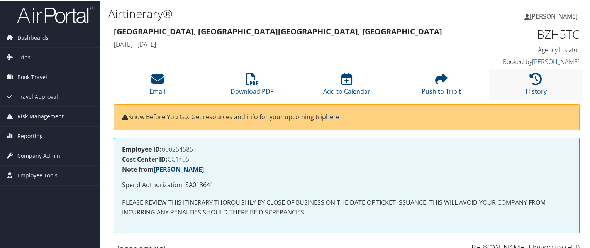
click at [522, 86] on li "History" at bounding box center [536, 83] width 95 height 31
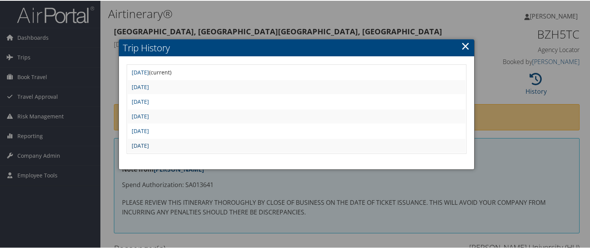
click at [149, 146] on link "Mon Apr 14 09:50:17 MDT 2025" at bounding box center [140, 144] width 17 height 7
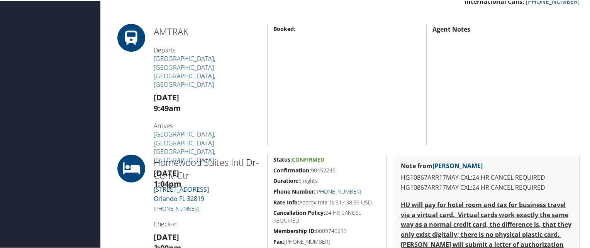
scroll to position [309, 0]
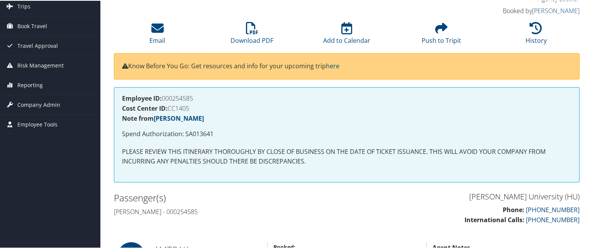
scroll to position [51, 0]
drag, startPoint x: 132, startPoint y: 196, endPoint x: 144, endPoint y: 198, distance: 12.4
click at [144, 198] on h2 "Passenger(s)" at bounding box center [227, 197] width 227 height 13
click at [139, 191] on h2 "Passenger(s)" at bounding box center [227, 197] width 227 height 13
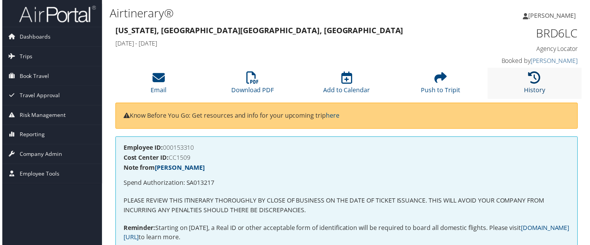
click at [535, 82] on icon at bounding box center [536, 78] width 12 height 12
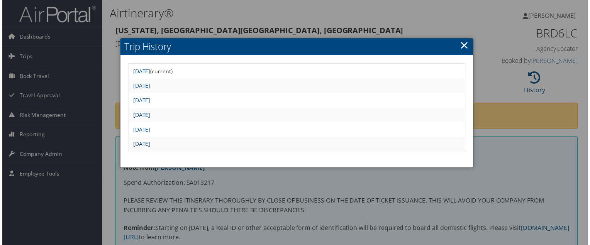
click at [149, 147] on link "[DATE]" at bounding box center [140, 144] width 17 height 7
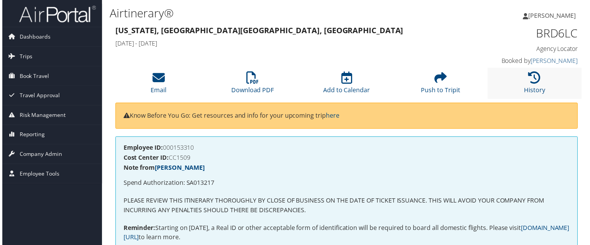
click at [519, 83] on li "History" at bounding box center [536, 83] width 95 height 31
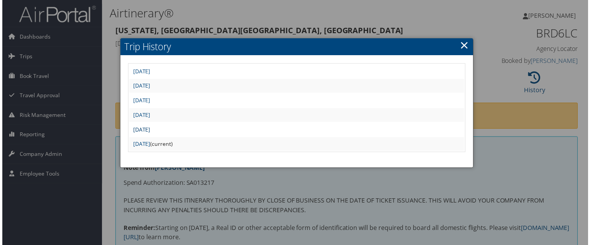
click at [149, 132] on link "[DATE]" at bounding box center [140, 130] width 17 height 7
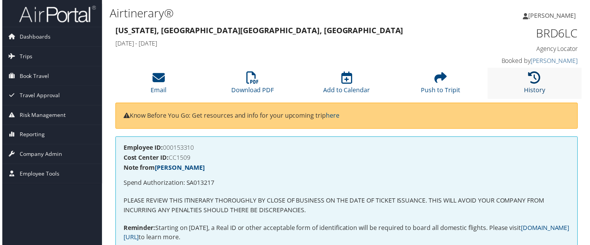
click at [531, 78] on icon at bounding box center [536, 78] width 12 height 12
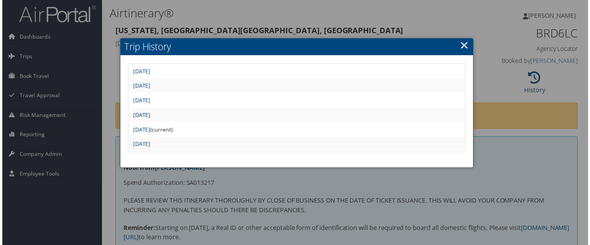
click at [149, 114] on link "Thu Mar 20 15:05:16 MDT 2025" at bounding box center [140, 115] width 17 height 7
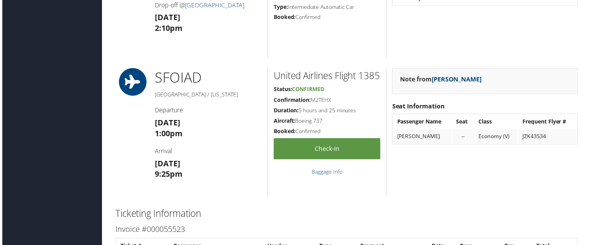
scroll to position [1024, 0]
click at [204, 73] on h1 "SFO IAD" at bounding box center [208, 78] width 108 height 19
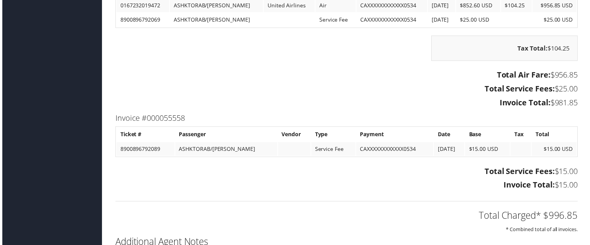
scroll to position [1357, 0]
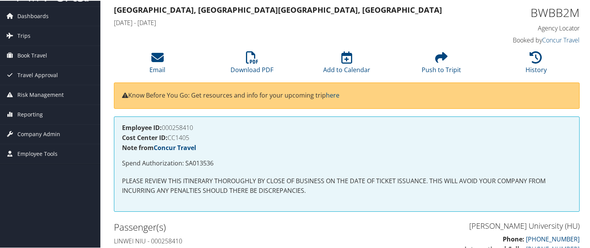
scroll to position [23, 0]
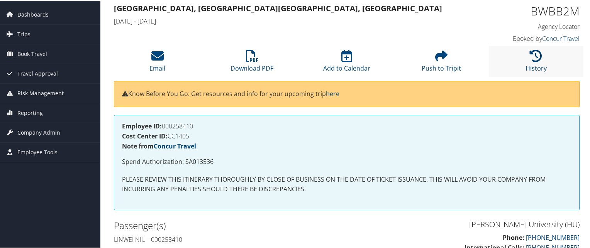
click at [530, 59] on icon at bounding box center [536, 55] width 12 height 12
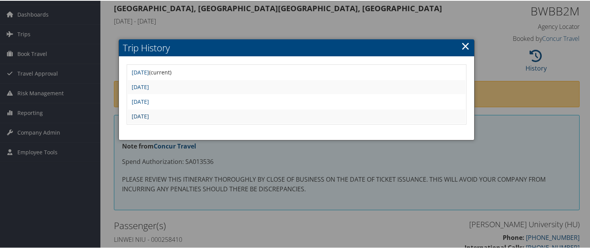
click at [149, 115] on link "Fri Apr 4 07:08:23 MDT 2025" at bounding box center [140, 115] width 17 height 7
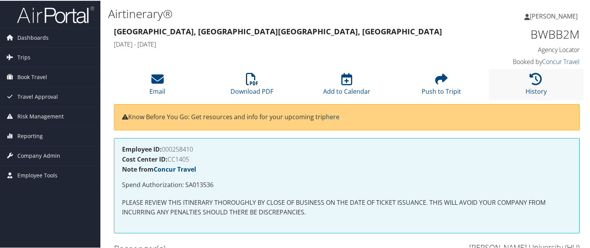
click at [536, 86] on li "History" at bounding box center [536, 83] width 95 height 31
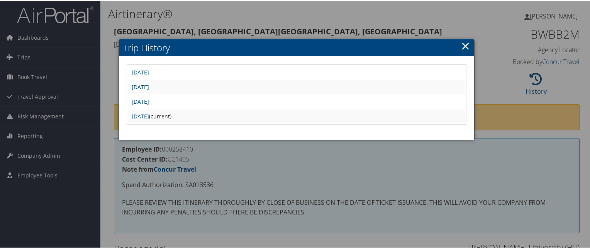
click at [149, 85] on link "[DATE]" at bounding box center [140, 86] width 17 height 7
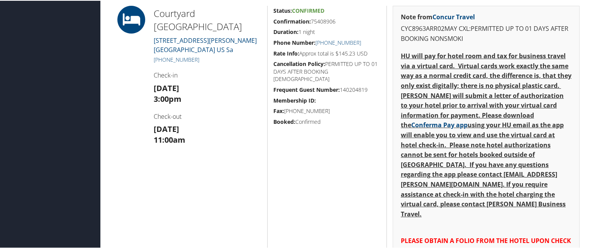
scroll to position [616, 0]
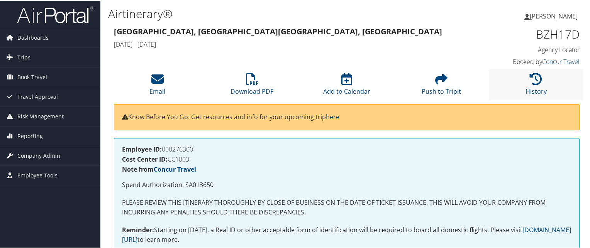
click at [520, 81] on li "History" at bounding box center [536, 83] width 95 height 31
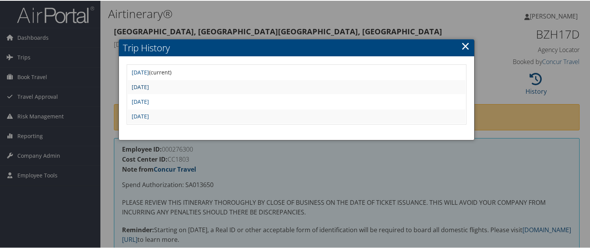
click at [149, 88] on link "[DATE]" at bounding box center [140, 86] width 17 height 7
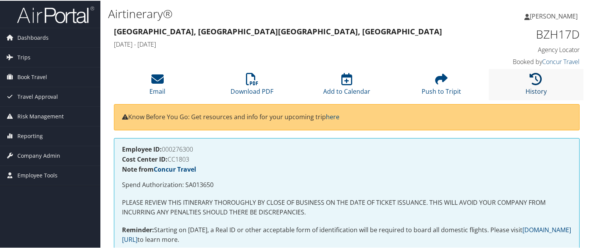
click at [530, 74] on icon at bounding box center [536, 78] width 12 height 12
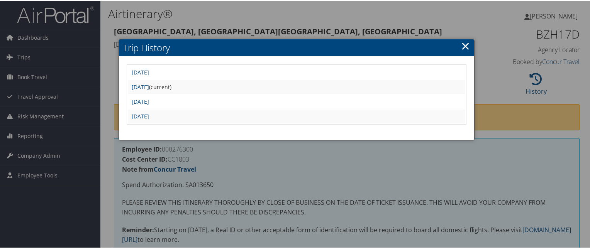
click at [149, 70] on link "[DATE]" at bounding box center [140, 71] width 17 height 7
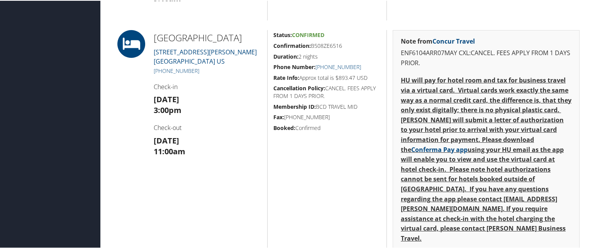
scroll to position [420, 0]
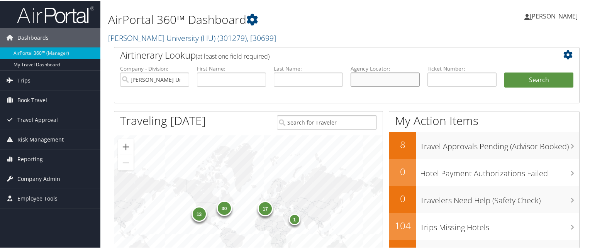
click at [377, 78] on input "text" at bounding box center [384, 79] width 69 height 14
paste input "C0946Z"
type input "C0946Z"
click at [504, 72] on button "Search" at bounding box center [538, 79] width 69 height 15
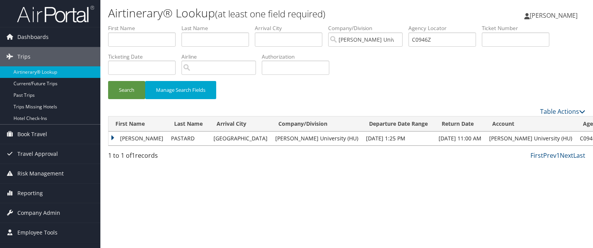
click at [140, 145] on table "First Name Last Name Arrival City Company/Division Departure Date Range Return …" at bounding box center [369, 131] width 523 height 30
click at [138, 137] on td "WILLOW DURAND" at bounding box center [137, 139] width 59 height 14
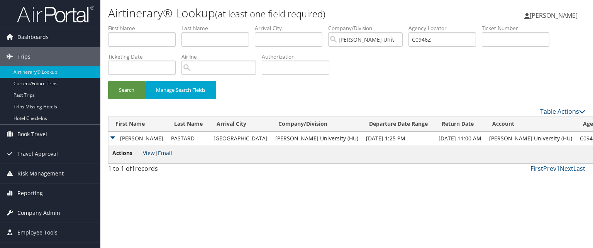
click at [150, 156] on link "View" at bounding box center [149, 152] width 12 height 7
click at [442, 42] on input "C0946Z" at bounding box center [442, 39] width 68 height 14
paste input "C1RBKR"
type input "C1RBKR"
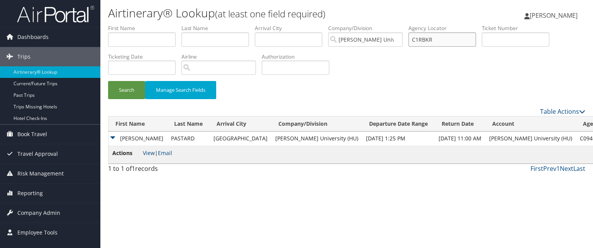
click at [108, 81] on button "Search" at bounding box center [126, 90] width 37 height 18
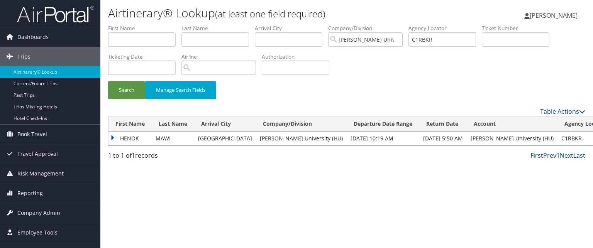
click at [132, 137] on td "HENOK" at bounding box center [129, 139] width 43 height 14
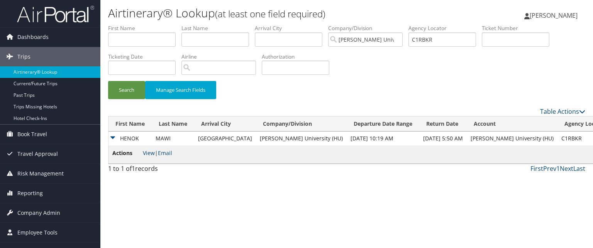
click at [151, 152] on link "View" at bounding box center [149, 152] width 12 height 7
click at [460, 38] on input "C1RBKR" at bounding box center [442, 39] width 68 height 14
paste input "BWLCLH"
type input "BWLCLH"
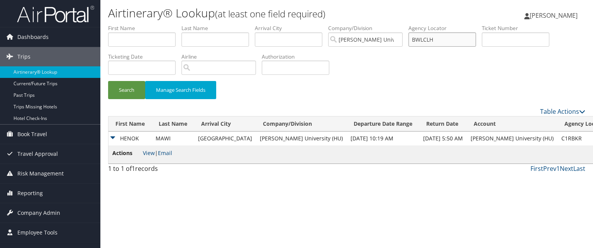
click at [108, 81] on button "Search" at bounding box center [126, 90] width 37 height 18
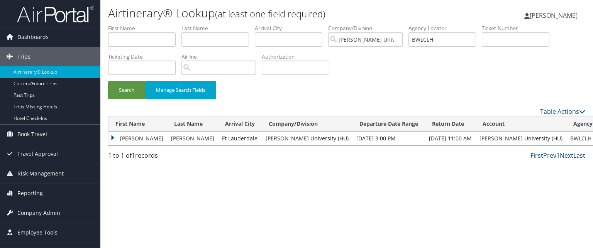
click at [108, 143] on td "STEFFAN" at bounding box center [137, 139] width 59 height 14
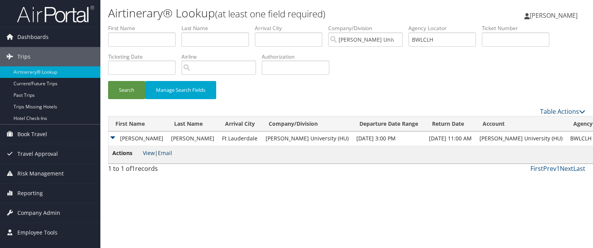
click at [153, 156] on link "View" at bounding box center [149, 152] width 12 height 7
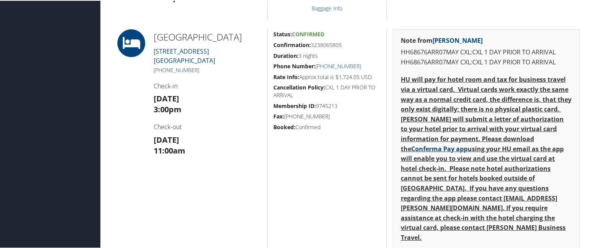
scroll to position [582, 0]
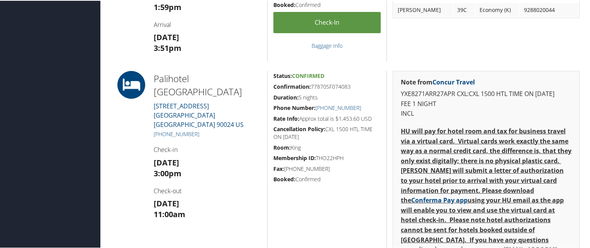
scroll to position [540, 0]
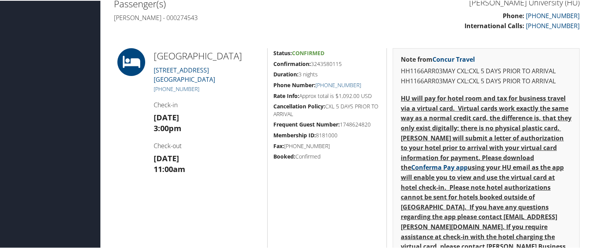
scroll to position [239, 0]
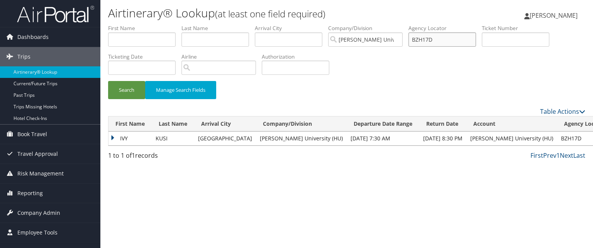
click at [442, 35] on input "BZH17D" at bounding box center [442, 39] width 68 height 14
paste input "BRD6LC"
type input "BRD6LC"
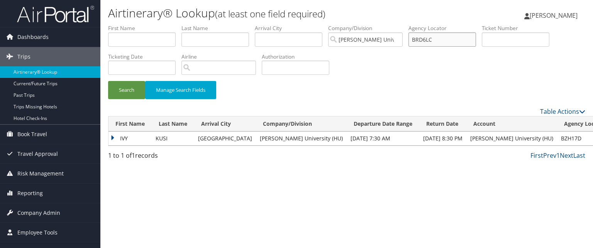
click at [108, 81] on button "Search" at bounding box center [126, 90] width 37 height 18
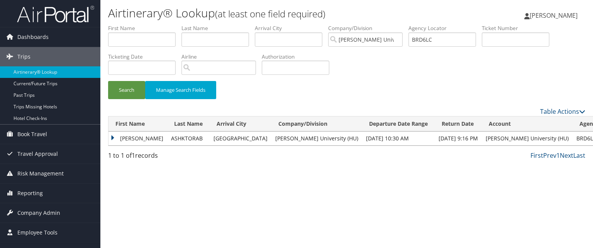
click at [126, 139] on td "[PERSON_NAME]" at bounding box center [137, 139] width 59 height 14
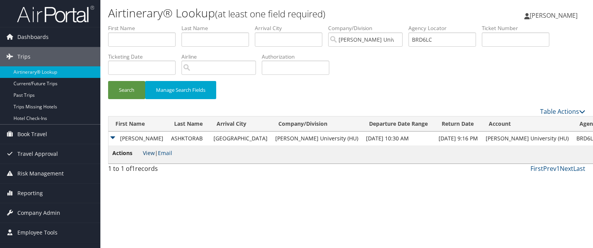
click at [144, 151] on link "View" at bounding box center [149, 152] width 12 height 7
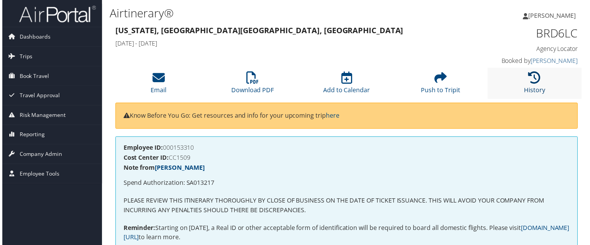
click at [530, 84] on icon at bounding box center [536, 78] width 12 height 12
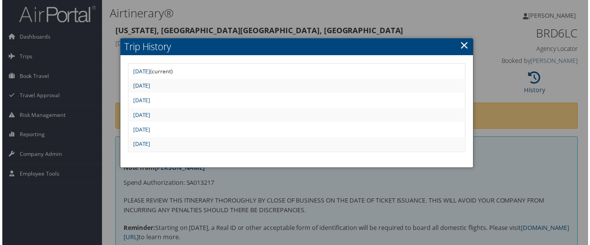
click at [149, 84] on link "[DATE]" at bounding box center [140, 86] width 17 height 7
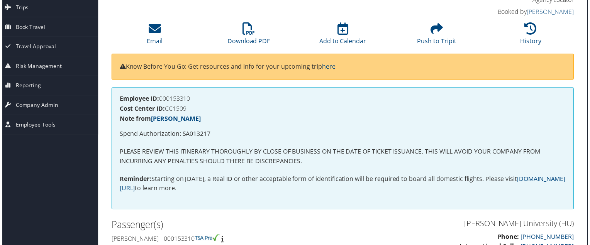
scroll to position [0, 4]
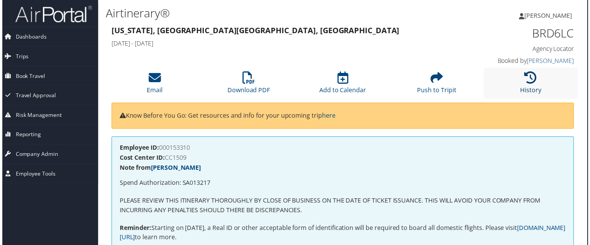
click at [533, 81] on icon at bounding box center [532, 78] width 12 height 12
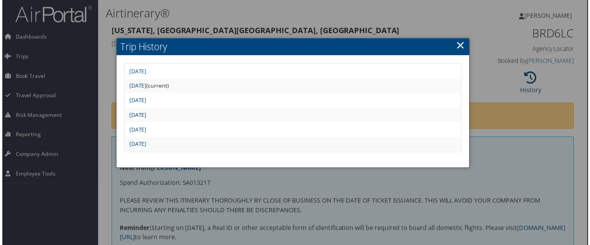
click at [145, 117] on link "Thu Mar 20 15:05:16 MDT 2025" at bounding box center [136, 115] width 17 height 7
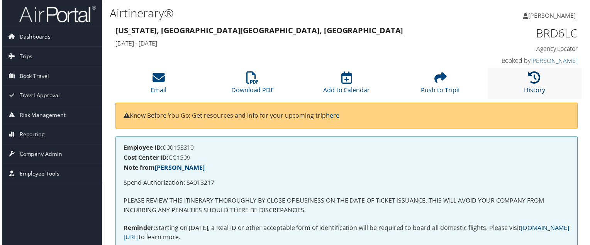
click at [530, 74] on icon at bounding box center [536, 78] width 12 height 12
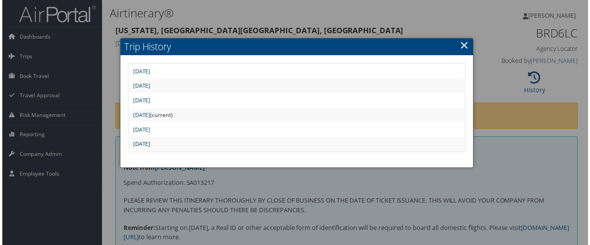
click at [149, 145] on link "Thu Mar 20 14:30:29 MDT 2025" at bounding box center [140, 144] width 17 height 7
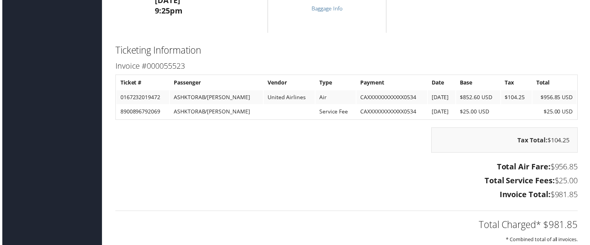
scroll to position [923, 0]
